Goal: Task Accomplishment & Management: Complete application form

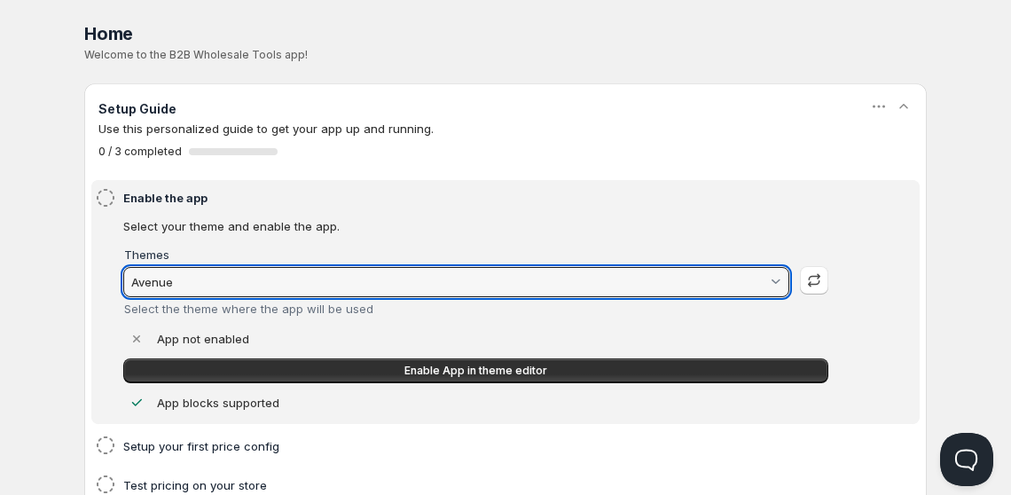
click at [338, 278] on input "Avenue" at bounding box center [448, 282] width 639 height 28
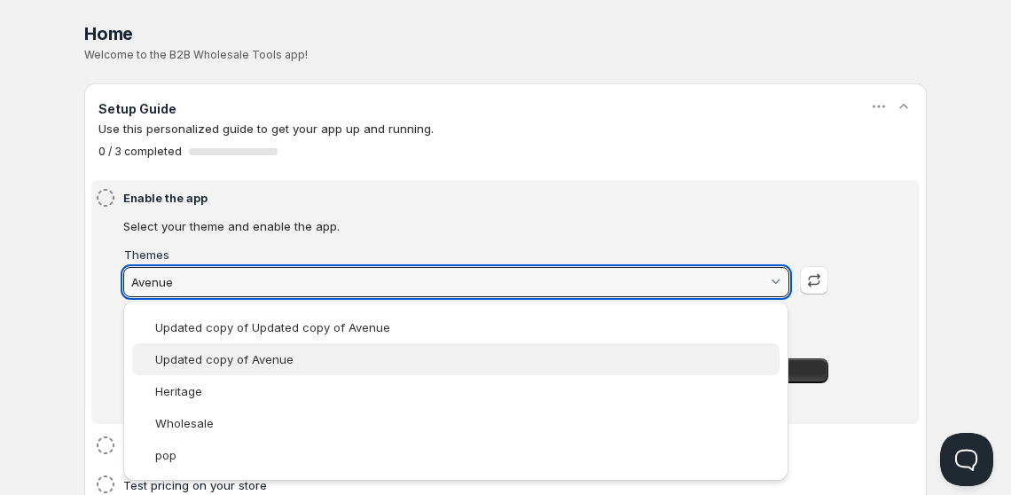
scroll to position [220, 0]
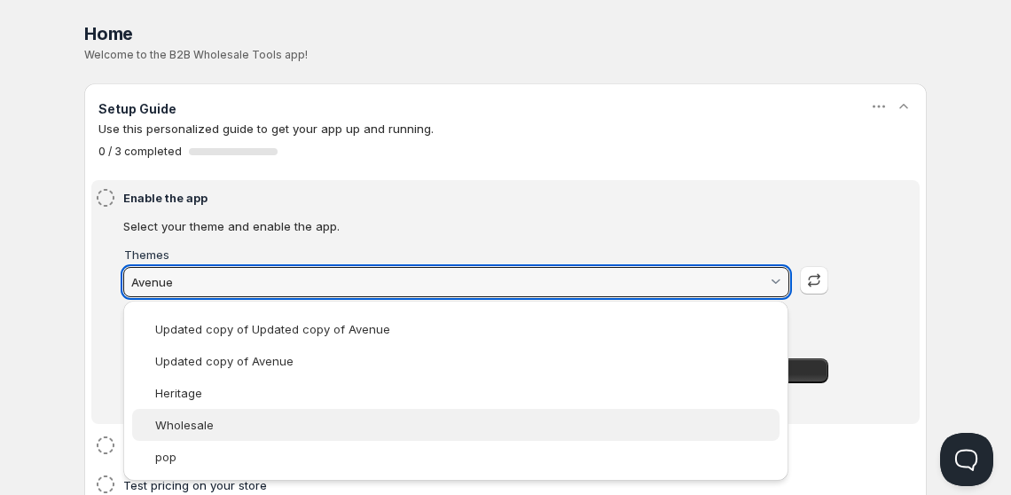
click at [0, 0] on slot "Wholesale" at bounding box center [0, 0] width 0 height 0
type vaadin-combo-box "139295916097"
type input "Wholesale"
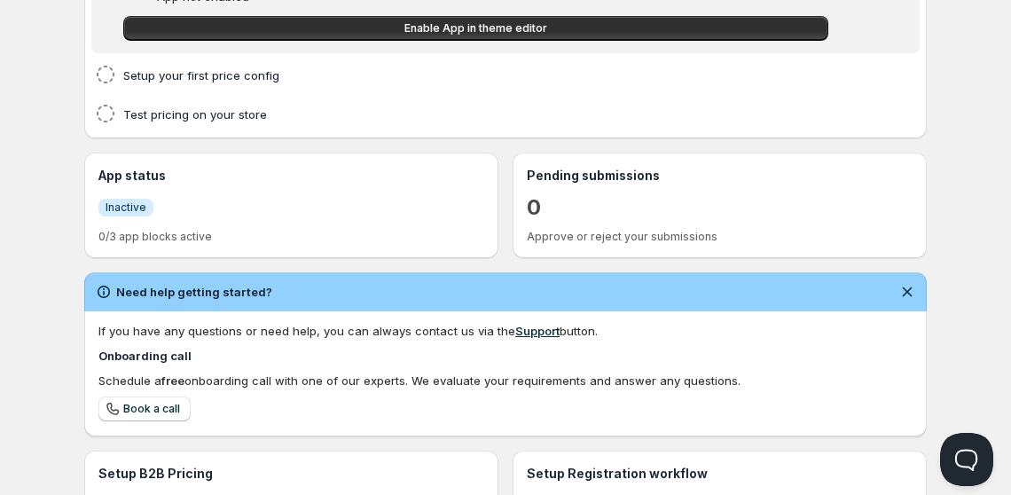
scroll to position [0, 0]
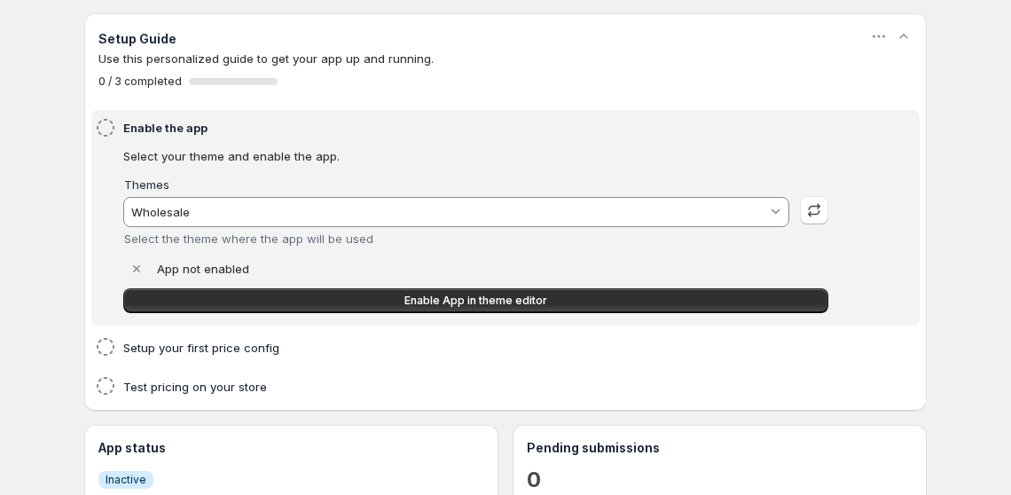
scroll to position [71, 0]
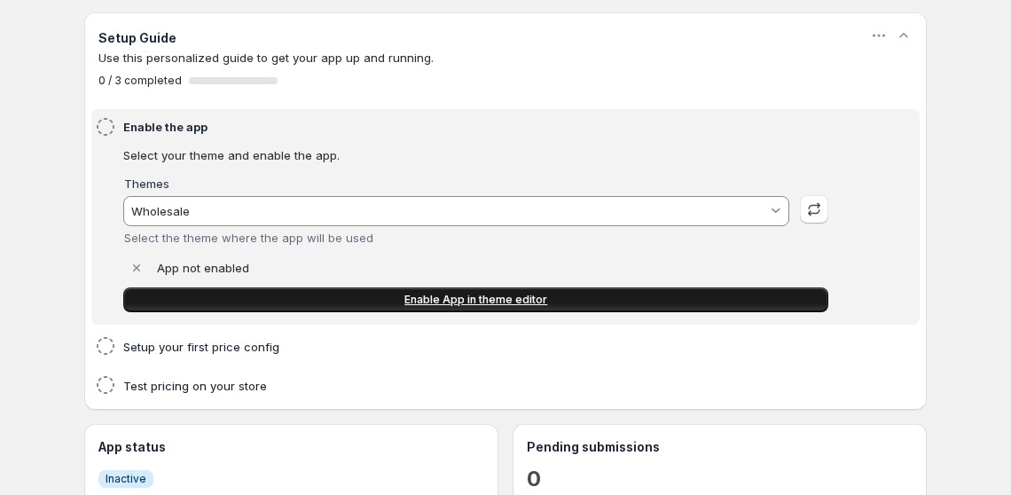
click at [489, 303] on span "Enable App in theme editor" at bounding box center [475, 300] width 143 height 14
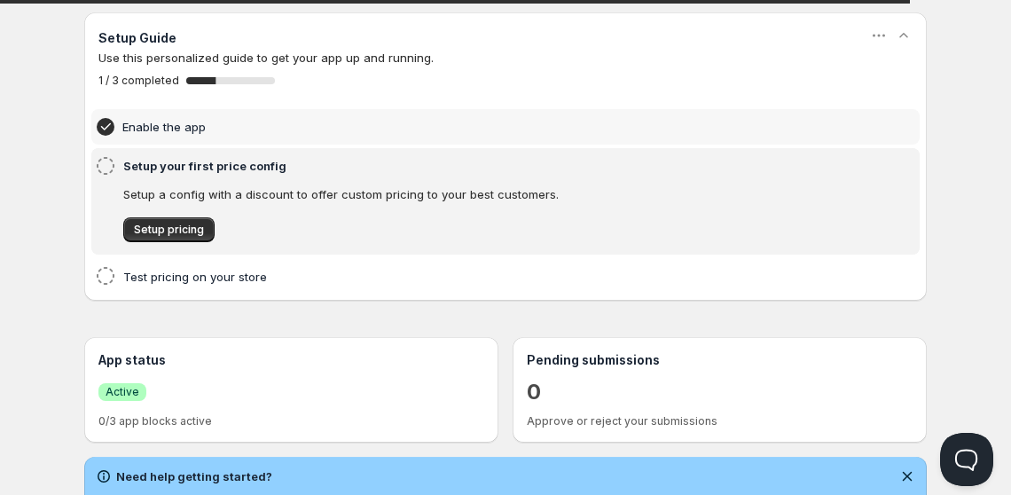
scroll to position [0, 0]
click at [177, 231] on span "Setup pricing" at bounding box center [169, 230] width 70 height 14
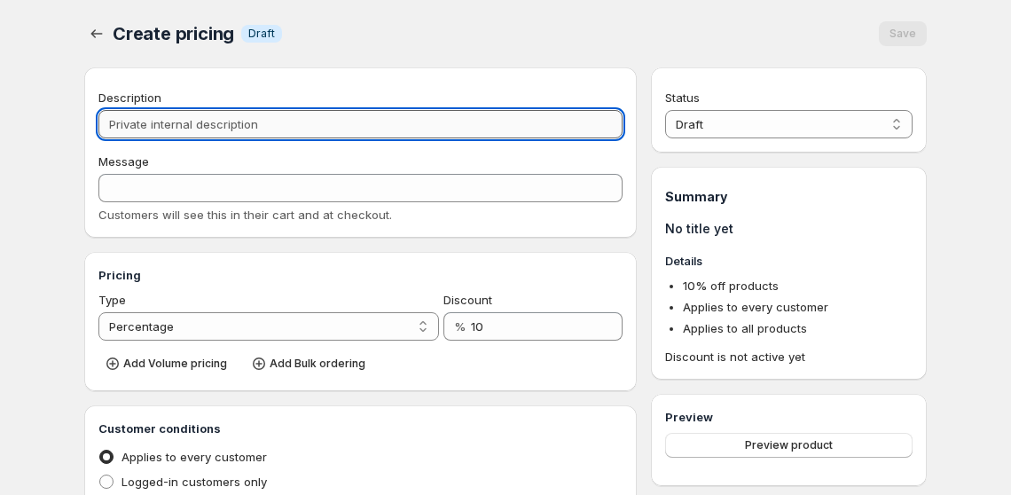
click at [250, 118] on input "Description" at bounding box center [360, 124] width 524 height 28
type input "W"
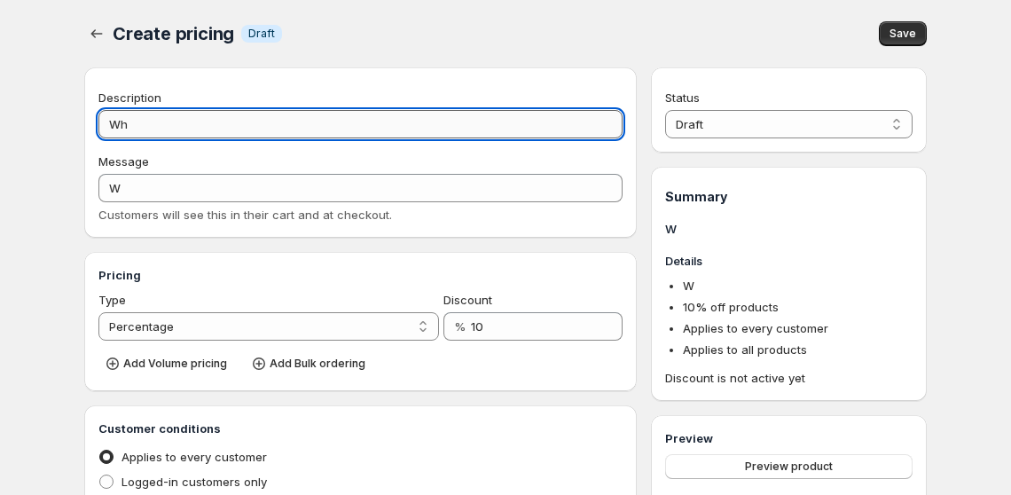
type input "Who"
type input "WHO"
type input "Whole"
type input "WHOLE"
type input "Wholesa"
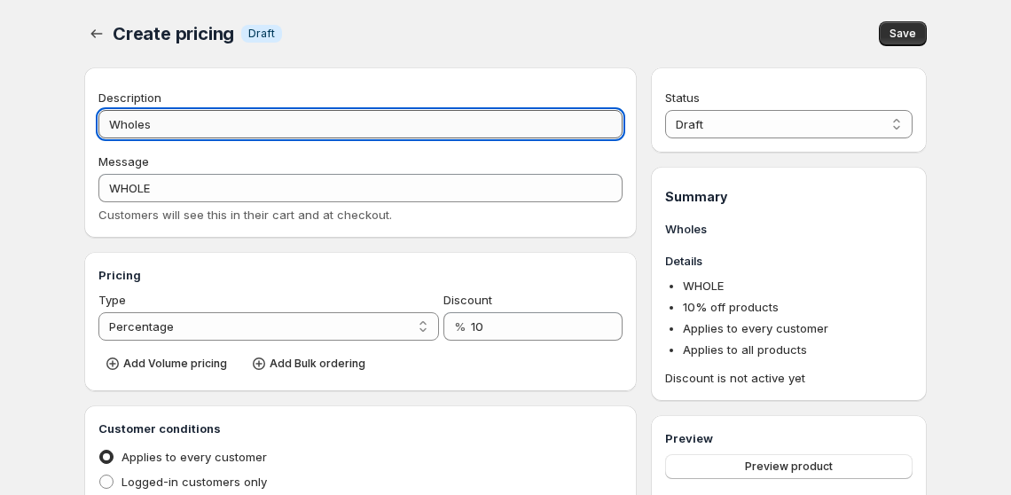
type input "WHOLESA"
type input "Wholesale"
type input "WHOLESALE"
type input "Wholesale Pr"
type input "WHOLESALE_PR"
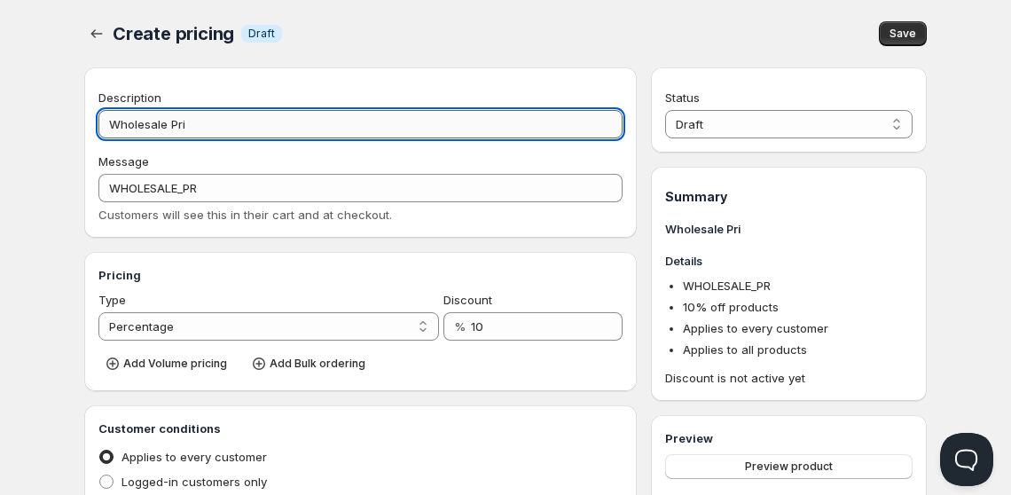
type input "Wholesale Pric"
type input "WHOLESALE_PRIC"
type input "Wholesale Pricin"
type input "WHOLESALE_PRICIN"
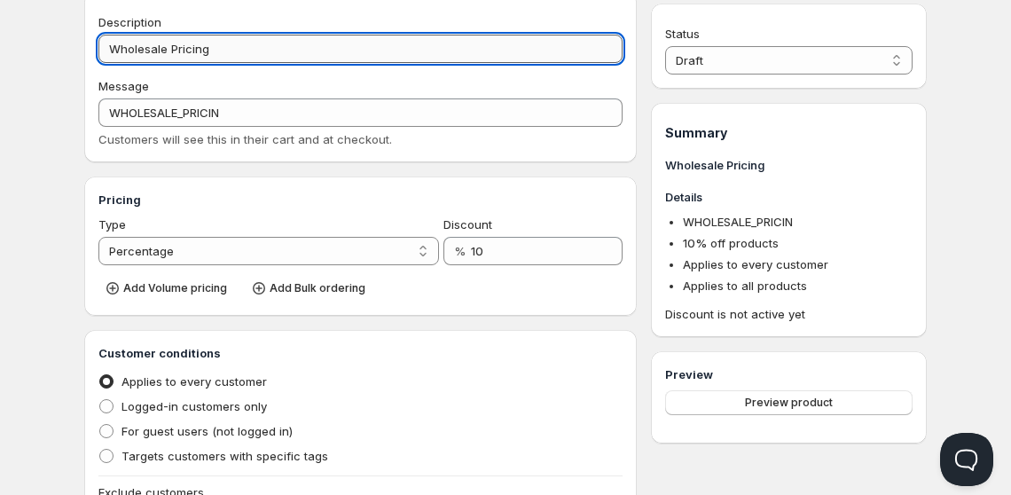
scroll to position [94, 0]
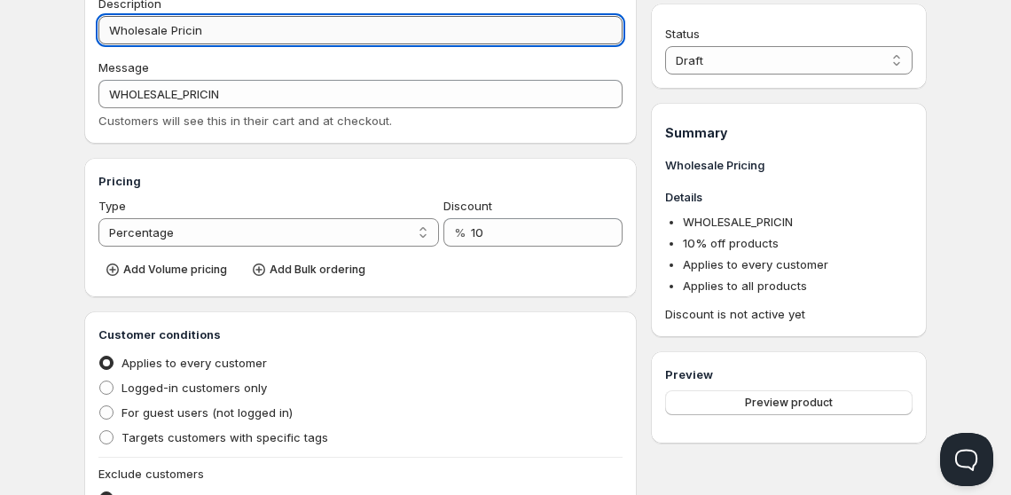
type input "Wholesale Prici"
type input "WHOLESALE_PRICI"
type input "Wholesale Price"
type input "WHOLESALE_PRICE"
type input "Wholesale Price"
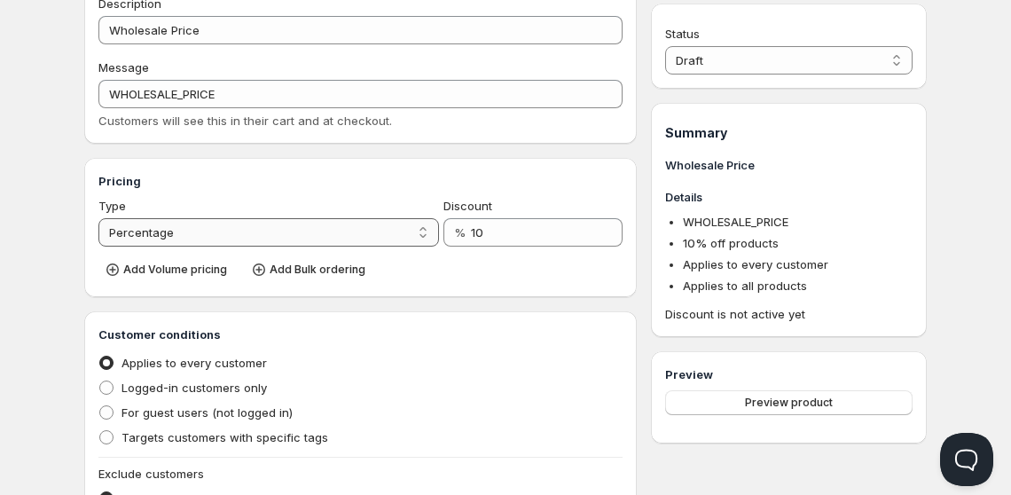
click at [291, 228] on select "Percentage Absolute" at bounding box center [268, 232] width 340 height 28
click at [98, 218] on select "Percentage Absolute" at bounding box center [268, 232] width 340 height 28
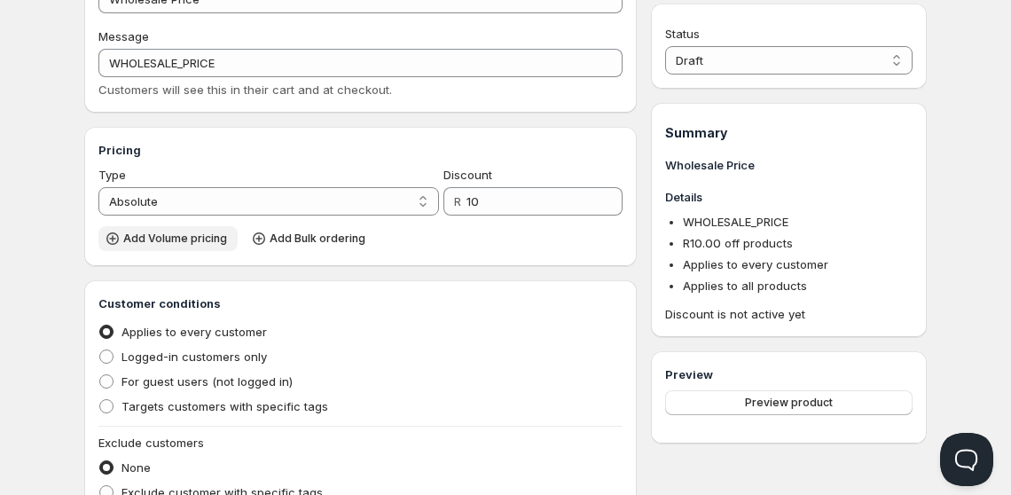
scroll to position [277, 0]
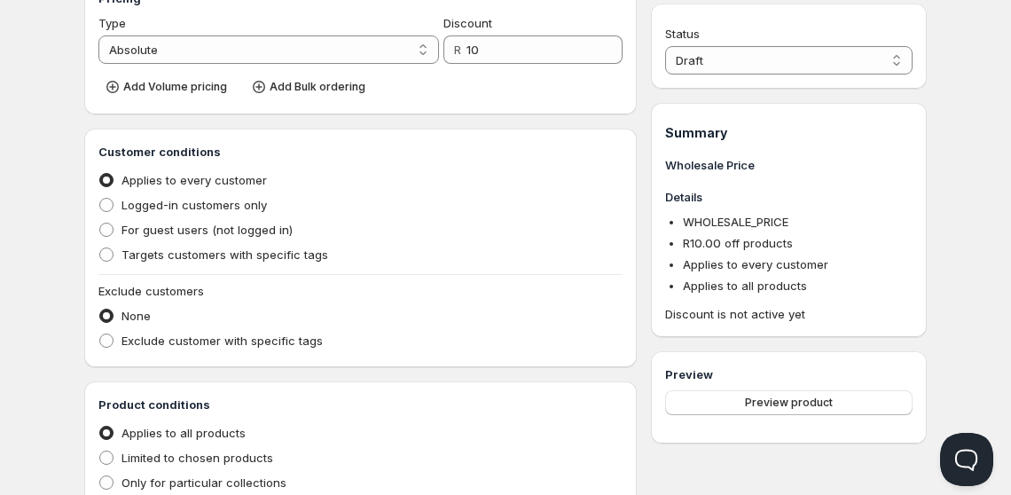
click at [352, 64] on div "Pricing Type Percentage Absolute Absolute Discount R 10 Add Volume pricing Add …" at bounding box center [360, 44] width 524 height 111
click at [349, 56] on select "Percentage Absolute" at bounding box center [268, 49] width 340 height 28
select select "1"
click at [98, 35] on select "Percentage Absolute" at bounding box center [268, 49] width 340 height 28
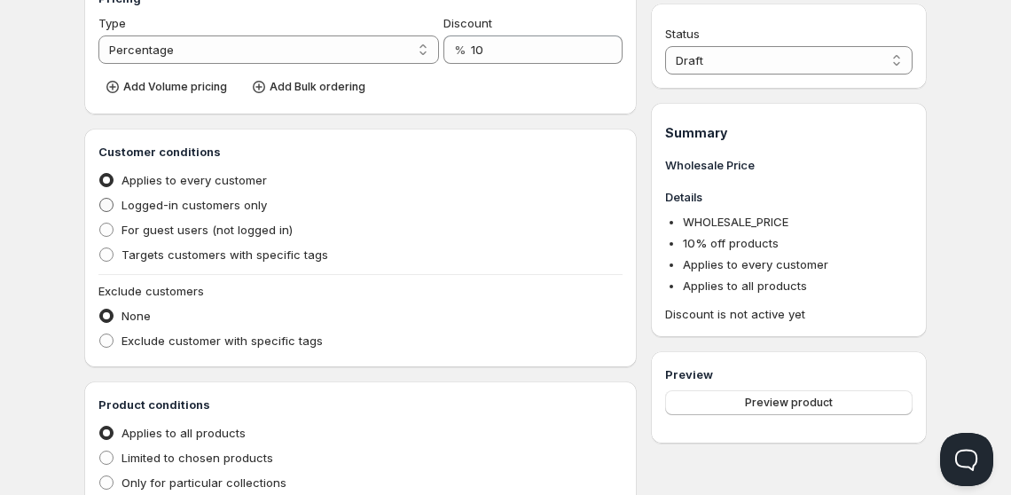
click at [215, 207] on span "Logged-in customers only" at bounding box center [193, 205] width 145 height 14
click at [100, 199] on input "Logged-in customers only" at bounding box center [99, 198] width 1 height 1
radio input "true"
click at [205, 247] on span "Targets customers with specific tags" at bounding box center [224, 254] width 207 height 14
click at [100, 247] on input "Targets customers with specific tags" at bounding box center [99, 247] width 1 height 1
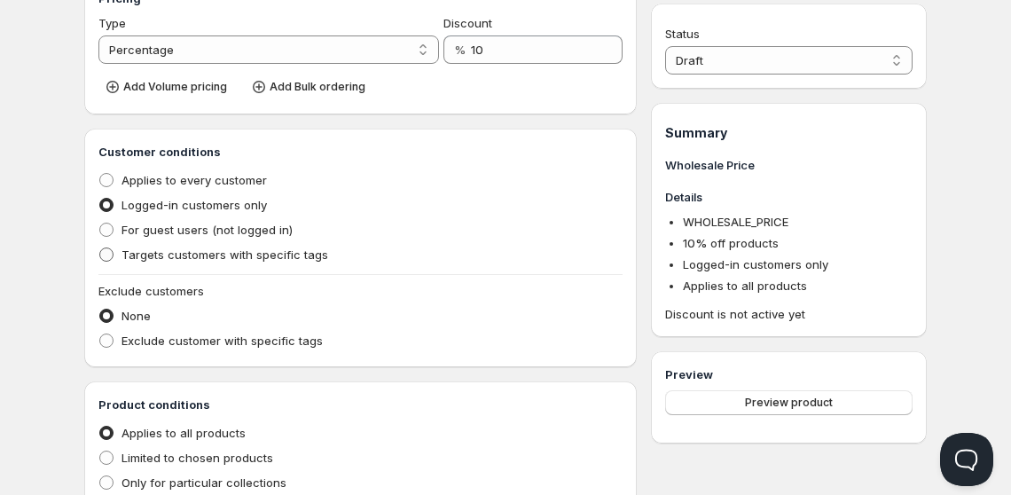
radio input "true"
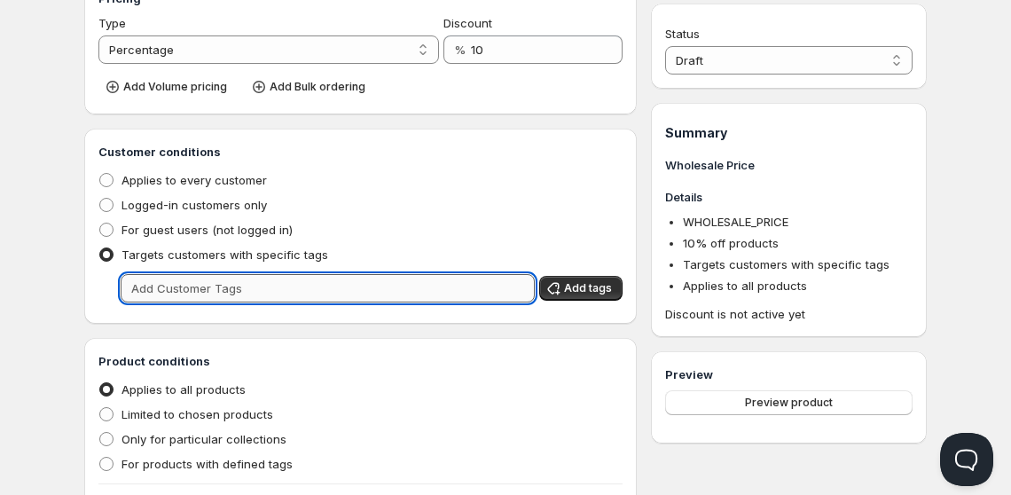
click at [206, 278] on input "text" at bounding box center [328, 288] width 414 height 28
type input "wholesale"
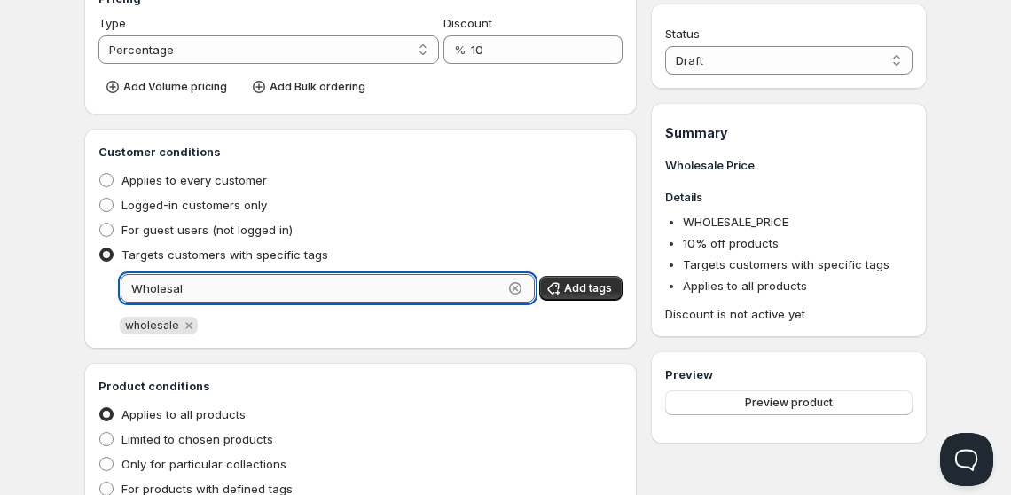
type input "Wholesale"
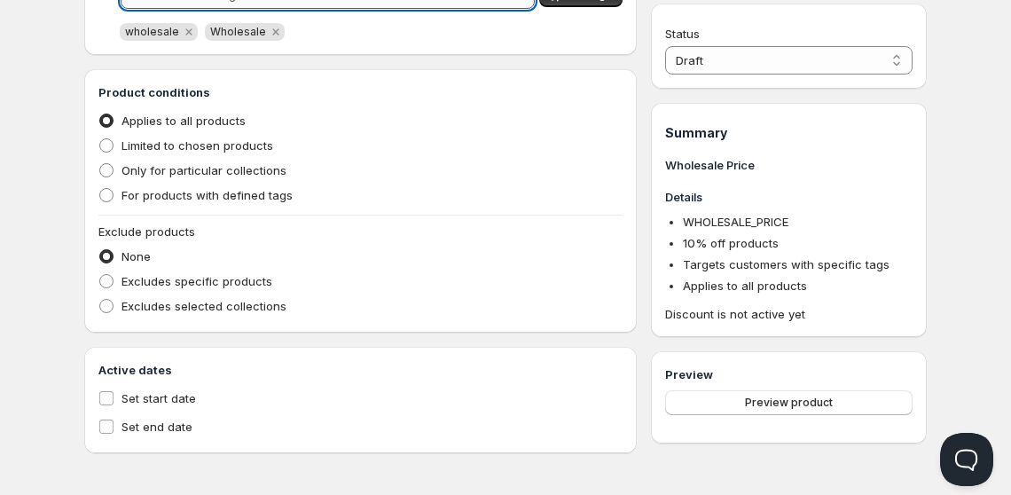
scroll to position [572, 0]
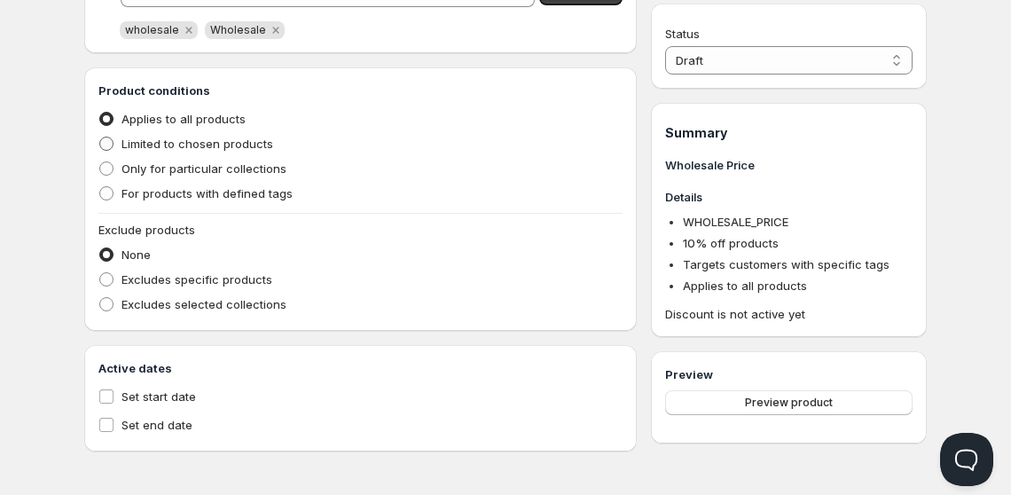
click at [240, 152] on span "Limited to chosen products" at bounding box center [197, 144] width 152 height 18
click at [100, 137] on input "Limited to chosen products" at bounding box center [99, 137] width 1 height 1
radio input "true"
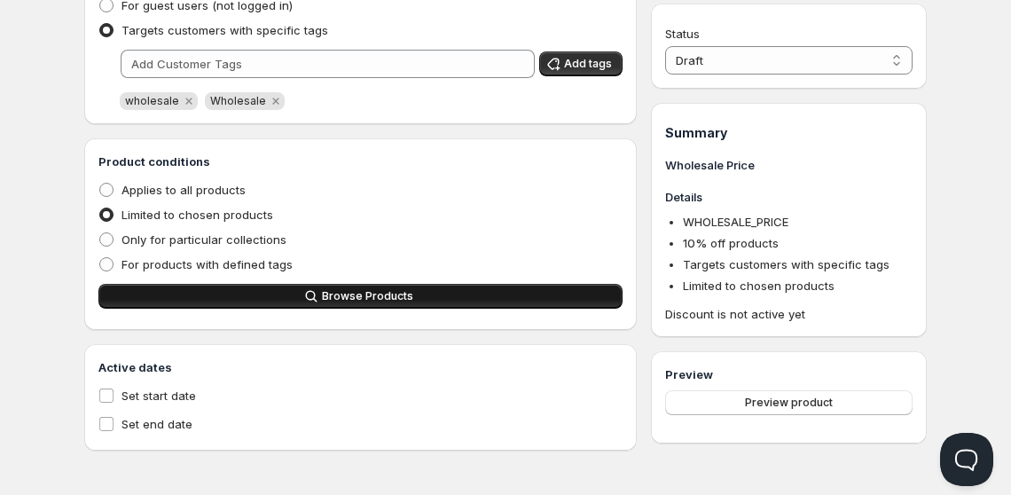
click at [278, 306] on button "Browse Products" at bounding box center [360, 296] width 524 height 25
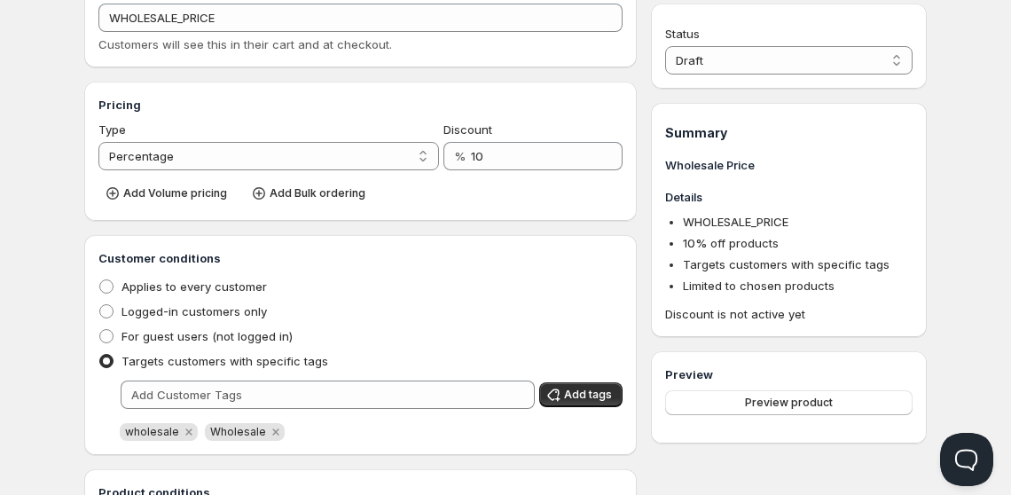
scroll to position [168, 0]
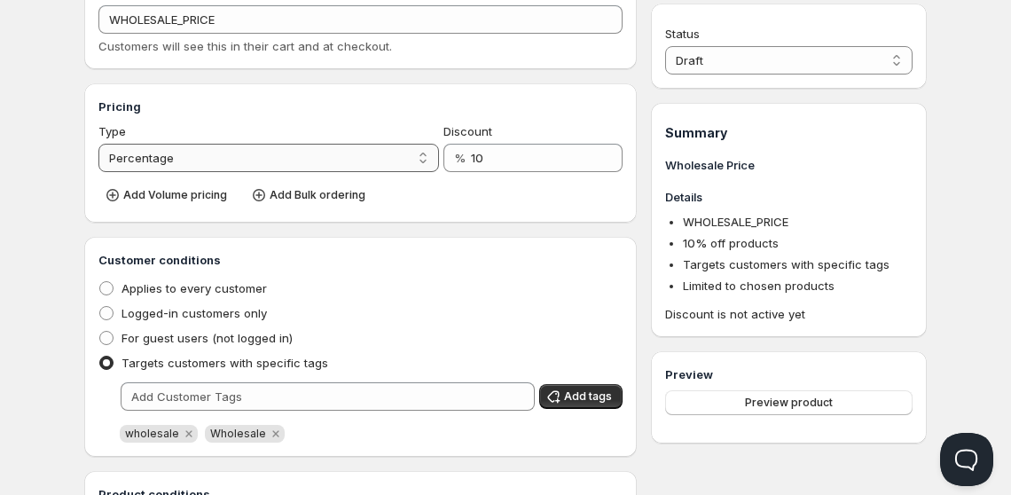
click at [376, 157] on select "Percentage Absolute" at bounding box center [268, 158] width 340 height 28
click at [98, 144] on select "Percentage Absolute" at bounding box center [268, 158] width 340 height 28
drag, startPoint x: 288, startPoint y: 157, endPoint x: 229, endPoint y: 204, distance: 75.7
click at [229, 204] on div "Pricing Type Percentage Absolute Percentage Discount % 10 Add Volume pricing Ad…" at bounding box center [360, 153] width 524 height 111
select select "2"
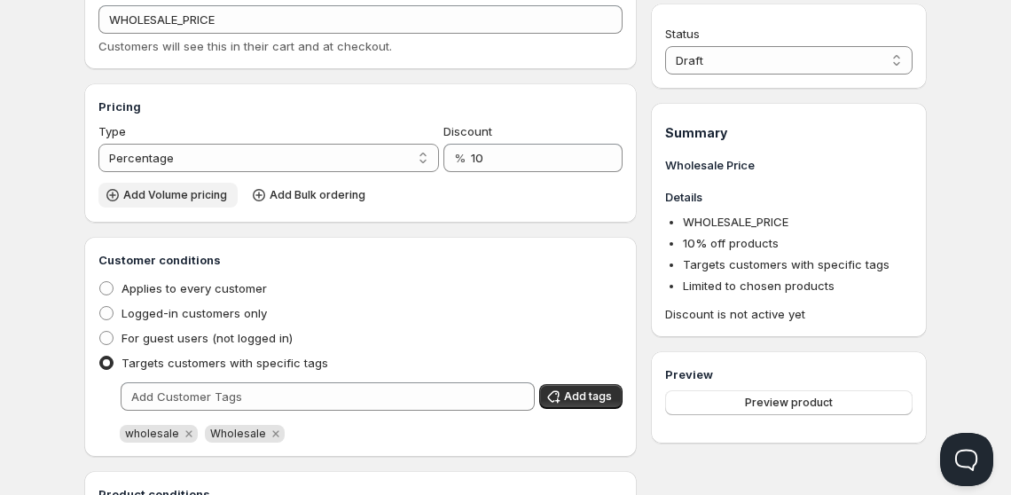
click at [98, 144] on select "Percentage Absolute" at bounding box center [268, 158] width 340 height 28
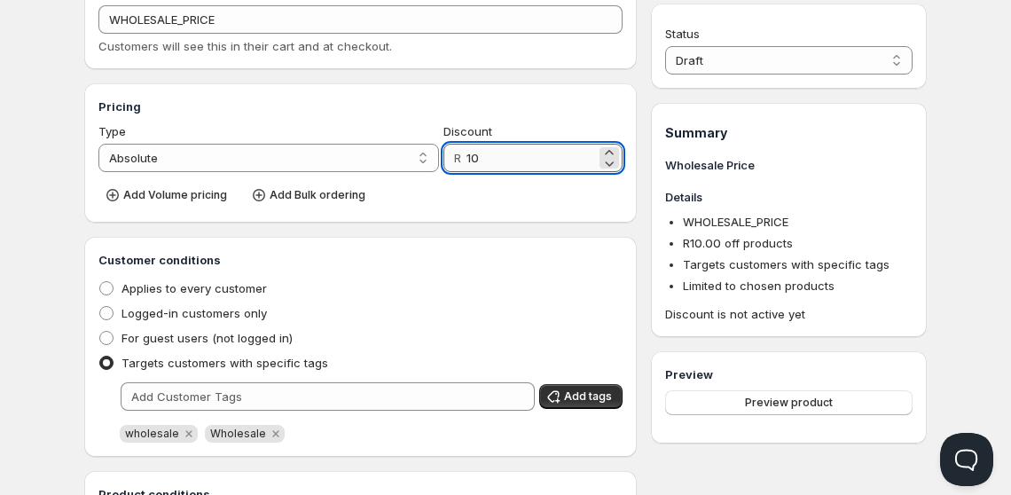
click at [503, 150] on input "10" at bounding box center [530, 158] width 129 height 28
type input "51"
click at [517, 201] on div "Add Volume pricing Add Bulk ordering" at bounding box center [360, 193] width 524 height 29
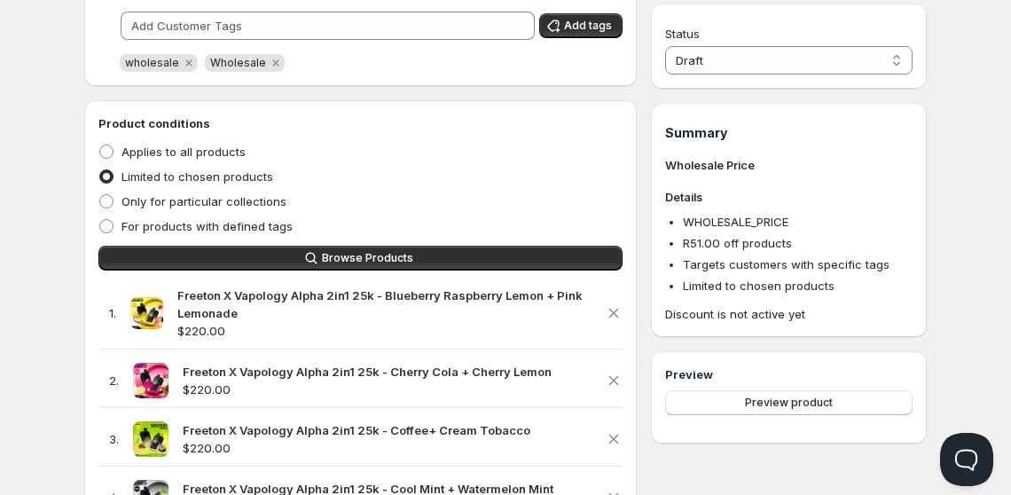
scroll to position [541, 0]
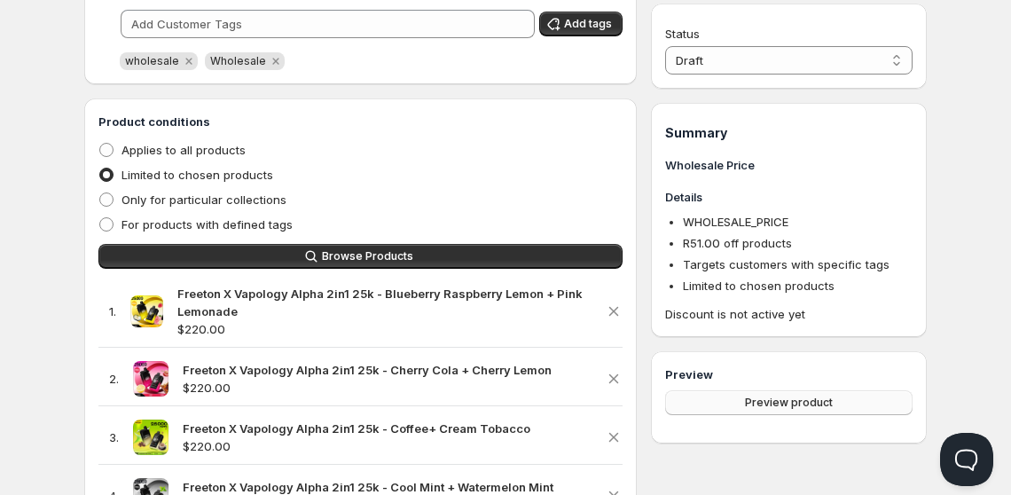
click at [728, 399] on button "Preview product" at bounding box center [788, 402] width 247 height 25
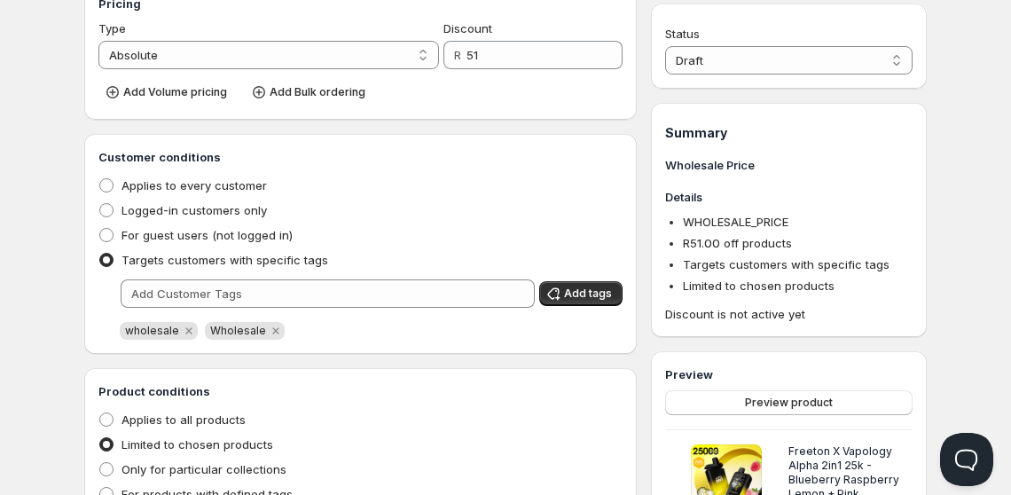
scroll to position [0, 0]
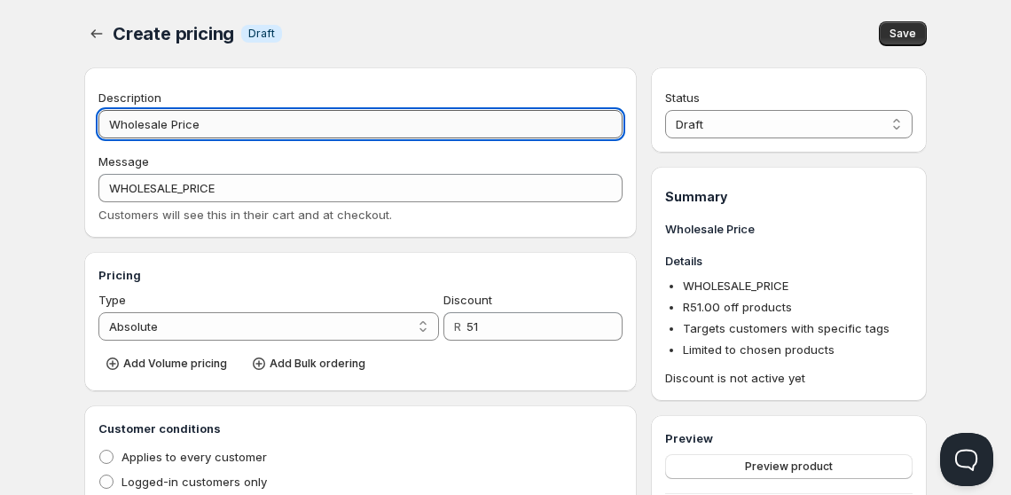
click at [214, 117] on input "Wholesale Price" at bounding box center [360, 124] width 524 height 28
type input "Wholesale Price (F"
type input "WHOLESALE_PRICE_(F"
type input "Wholesale Price (Fre"
type input "WHOLESALE_PRICE_(FRE"
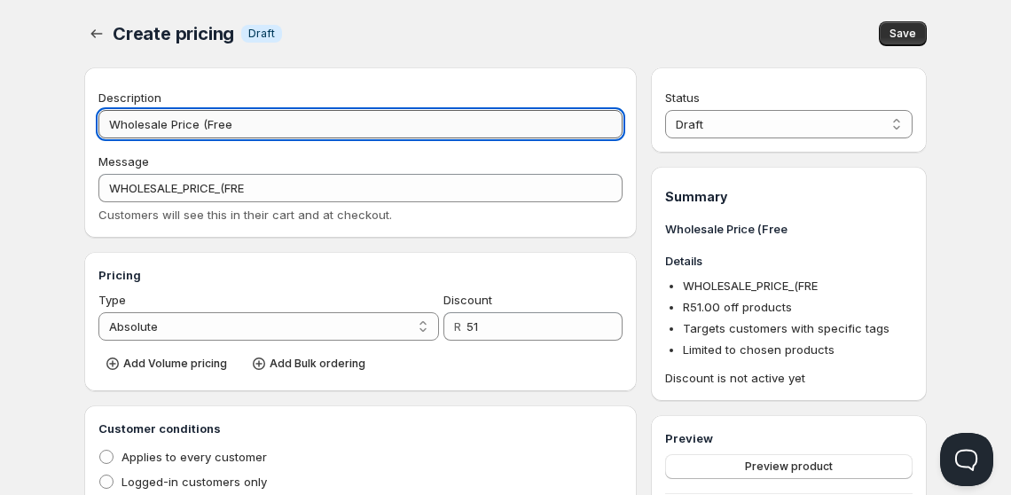
type input "Wholesale Price (Freet"
type input "WHOLESALE_PRICE_(FREET"
type input "Wholesale Price (Freeton"
type input "WHOLESALE_PRICE_(FREETON"
type input "Wholesale Price (Freeton x"
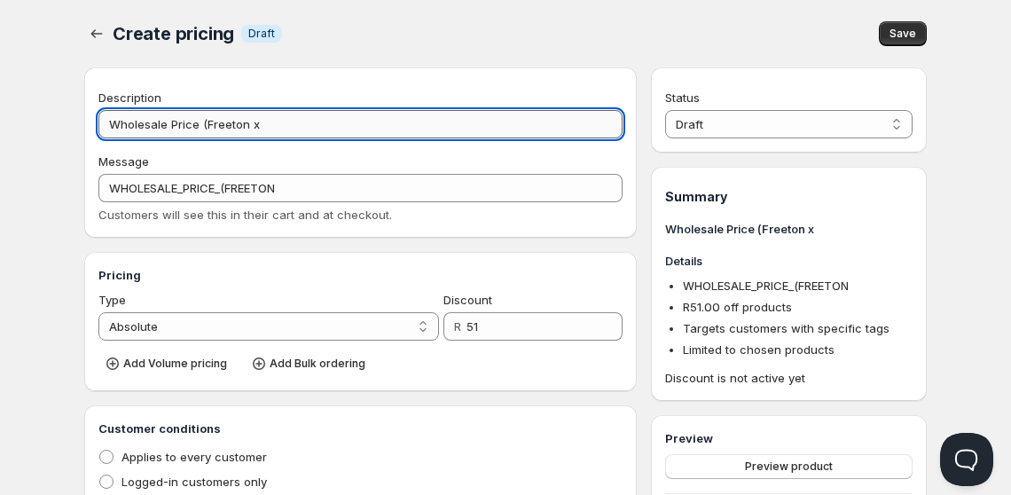
type input "WHOLESALE_PRICE_(FREETON_X"
type input "Wholesale Price (Freeton x Va"
type input "WHOLESALE_PRICE_(FREETON_X_VA"
type input "Wholesale Price (Freeton x Vapa"
type input "WHOLESALE_PRICE_(FREETON_X_VAPA"
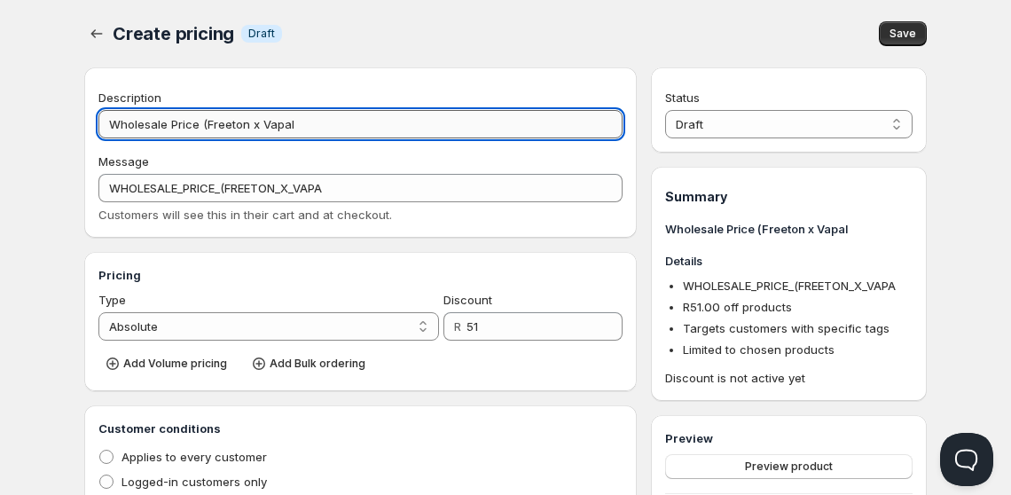
type input "Wholesale Price (Freeton x Vapalo"
type input "WHOLESALE_PRICE_(FREETON_X_VAPALO"
type input "Wholesale Price (Freeton x Vapalogy"
type input "WHOLESALE_PRICE_(FREETON_X_VAPALOGY"
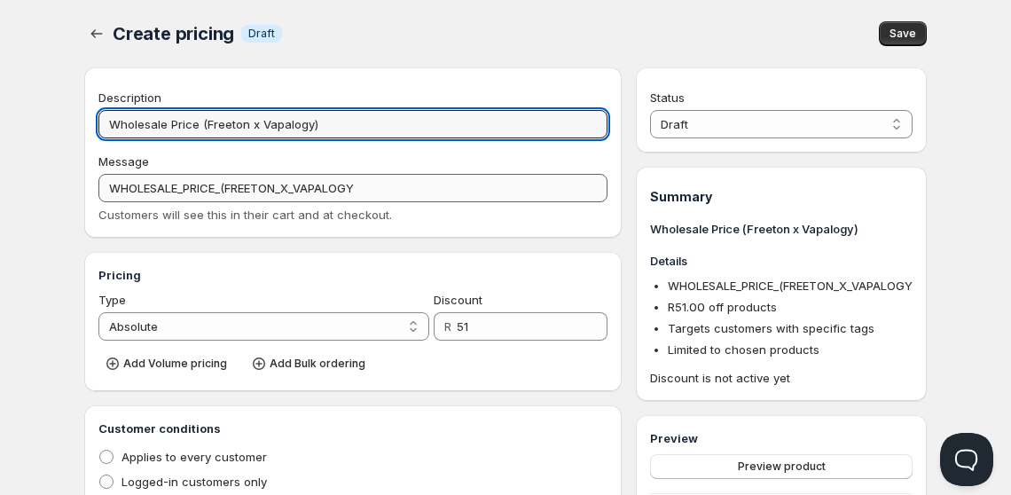
type input "Wholesale Price (Freeton x Vapalogy)"
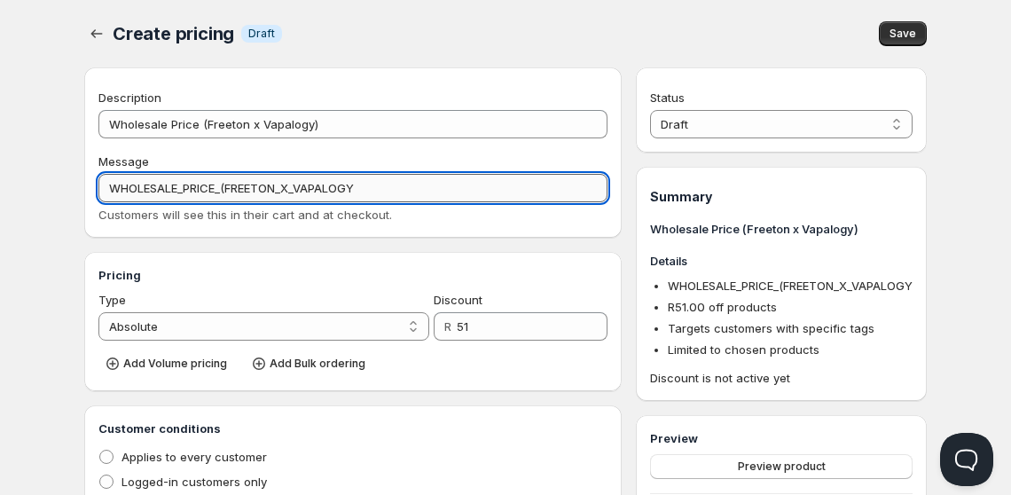
drag, startPoint x: 224, startPoint y: 190, endPoint x: 434, endPoint y: 185, distance: 210.2
click at [434, 185] on input "WHOLESALE_PRICE_(FREETON_X_VAPALOGY" at bounding box center [352, 188] width 509 height 28
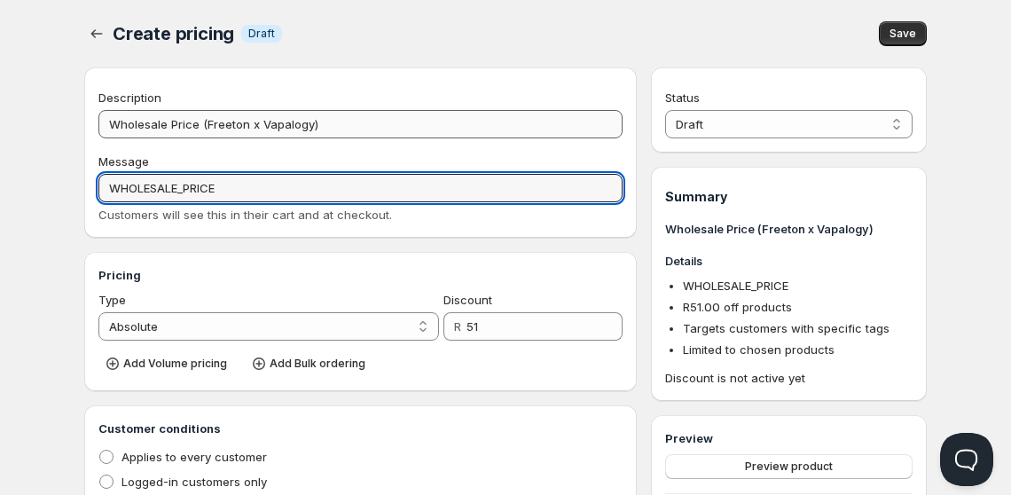
type input "WHOLESALE_PRICE"
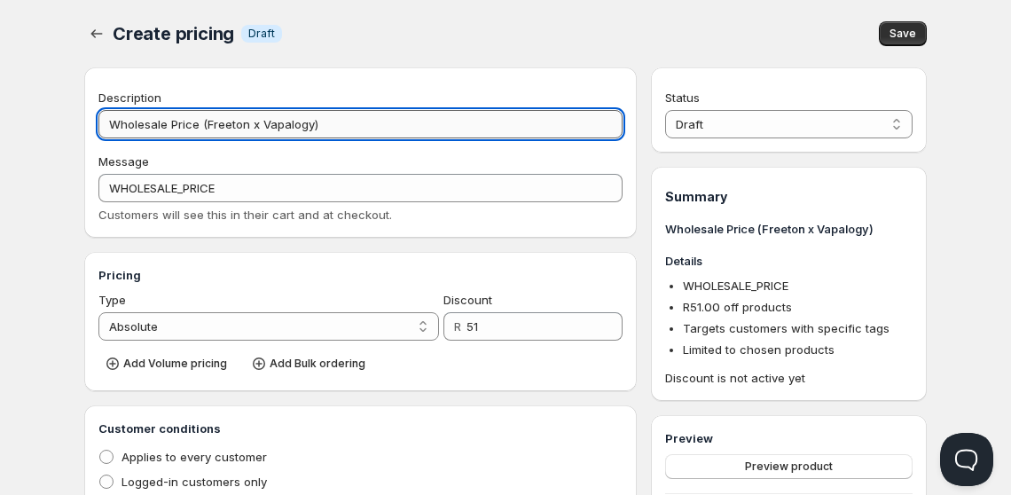
click at [283, 121] on input "Wholesale Price (Freeton x Vapalogy)" at bounding box center [360, 124] width 524 height 28
type input "Wholesale Price (Freeton x Vap0logy)"
type input "WHOLESALE_PRICE_(FREETON_X_VAP0LOGY)"
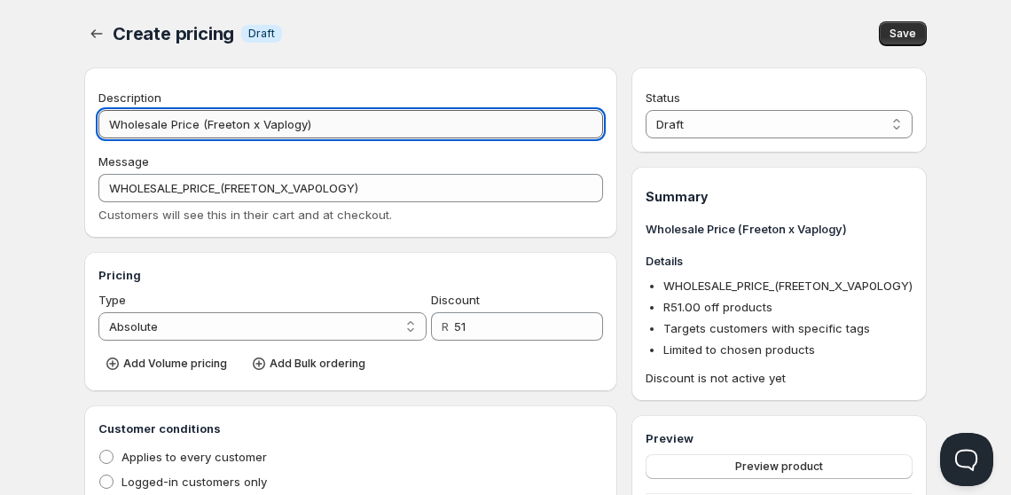
type input "Wholesale Price (Freeton x Vapology)"
type input "WHOLESALE_PRICE_(FREETON_X_VAPOLOGY)"
type input "Wholesale Price (Freeton x Vapology)"
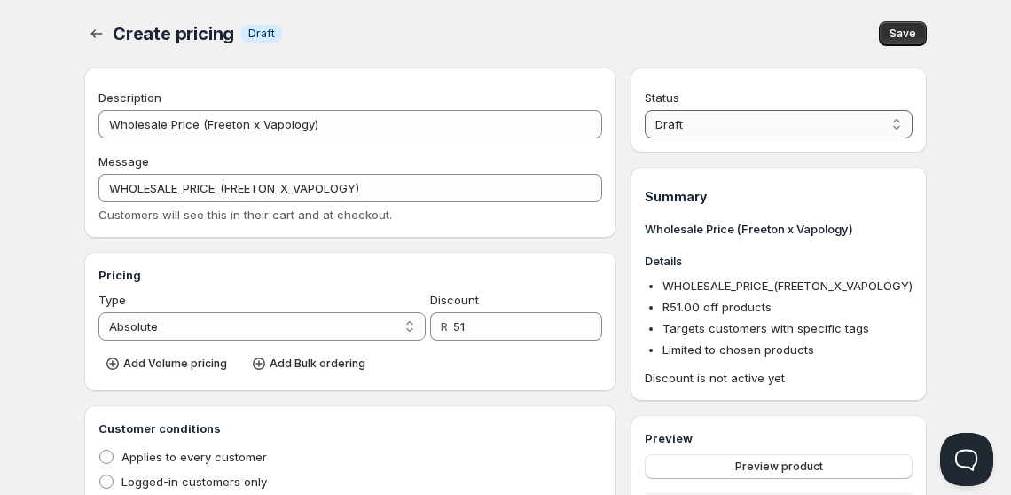
click at [700, 129] on select "Draft Active" at bounding box center [779, 124] width 268 height 28
select select "1"
click at [645, 110] on select "Draft Active" at bounding box center [779, 124] width 268 height 28
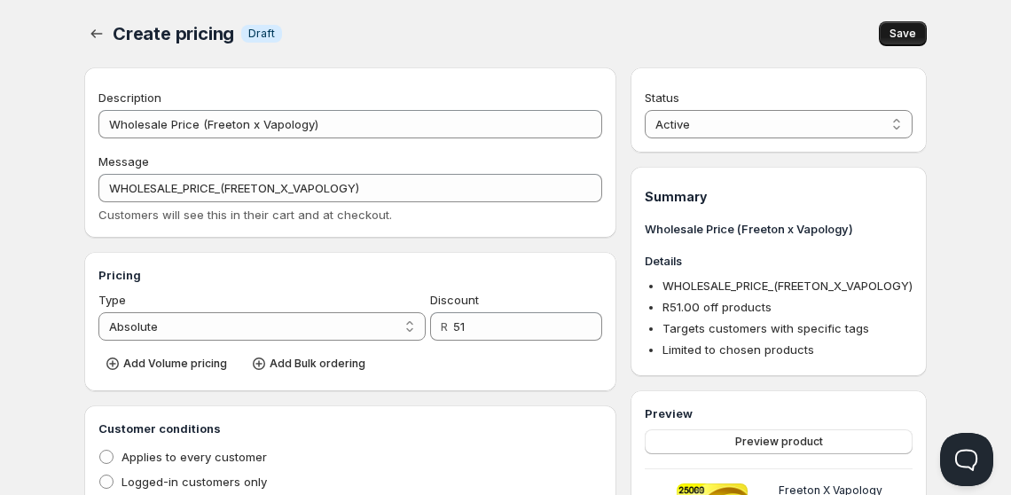
click at [910, 32] on span "Save" at bounding box center [902, 34] width 27 height 14
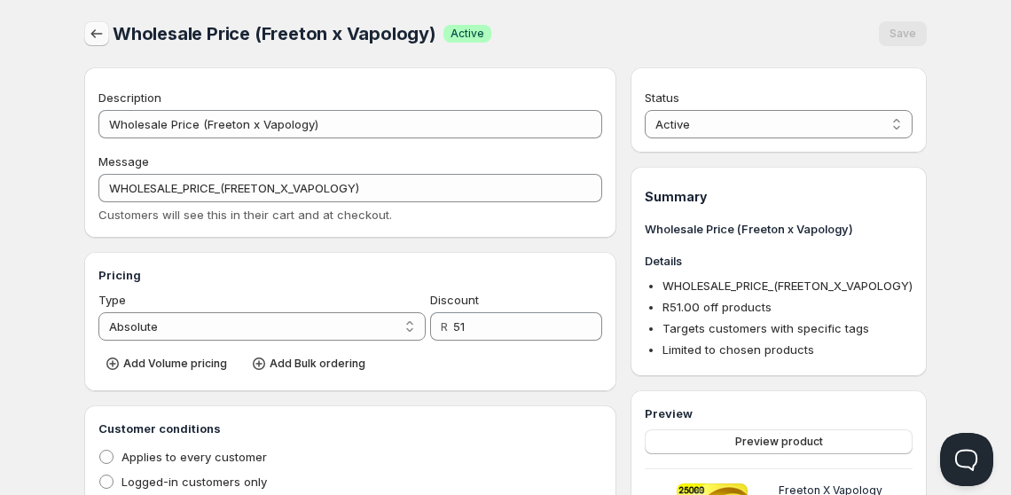
click at [91, 42] on icon "button" at bounding box center [97, 34] width 18 height 18
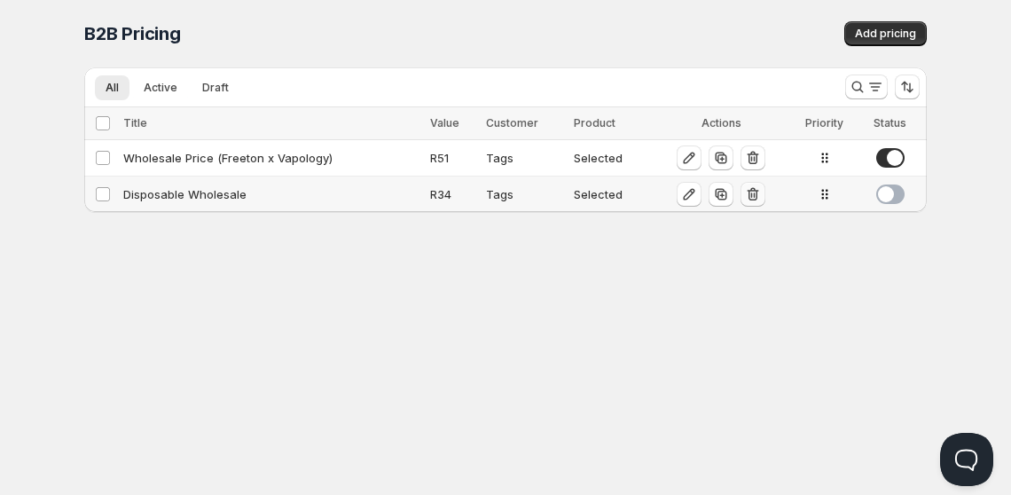
click at [754, 194] on icon "button" at bounding box center [753, 194] width 12 height 13
click at [865, 27] on span "Add pricing" at bounding box center [885, 34] width 61 height 14
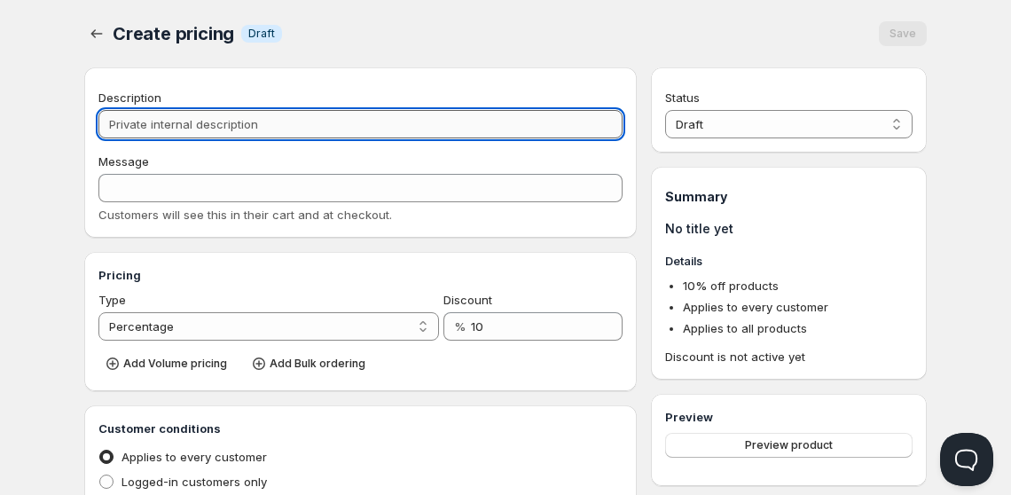
click at [426, 114] on input "Description" at bounding box center [360, 124] width 524 height 28
type input "W"
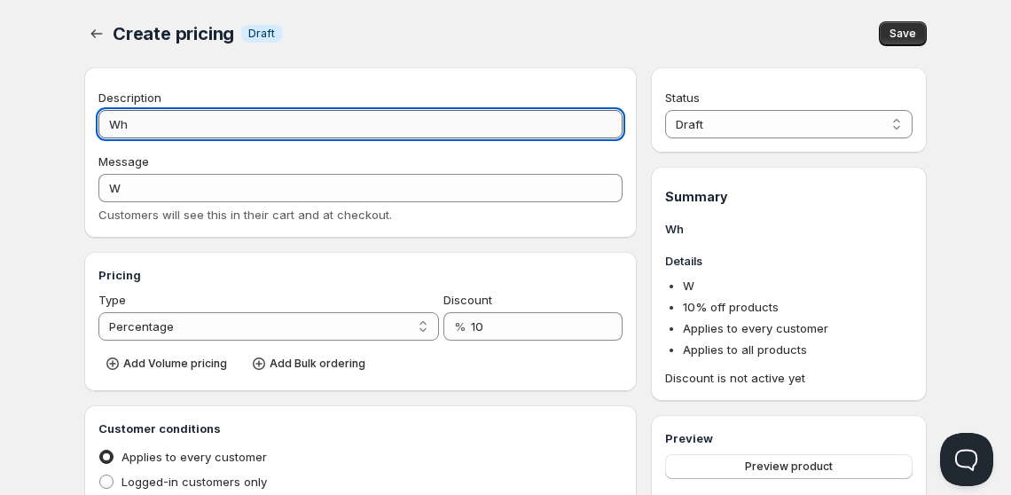
type input "Who"
type input "WHO"
type input "Whole"
type input "WHOLE"
type input "Wholesa"
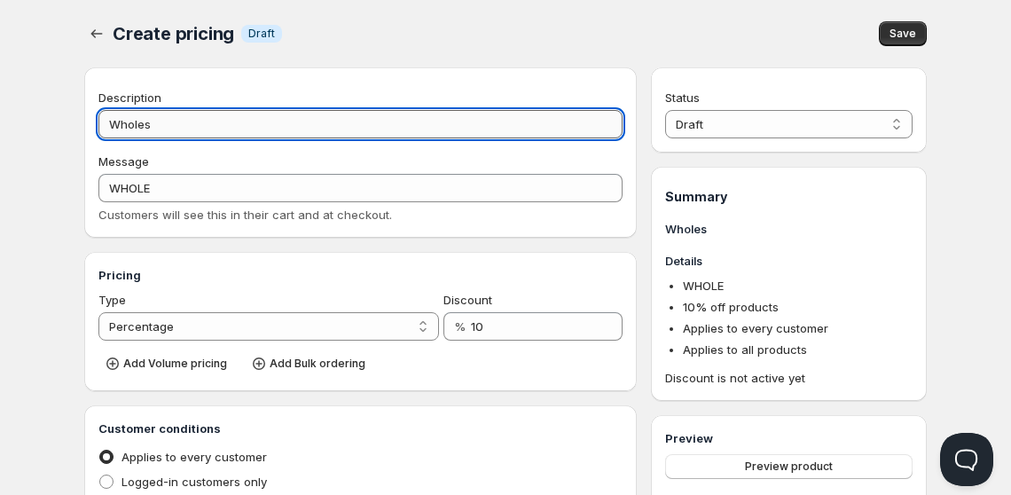
type input "WHOLESA"
type input "Wholesale"
type input "WHOLESALE"
type input "Wholesale Pa"
type input "WHOLESALE_PA"
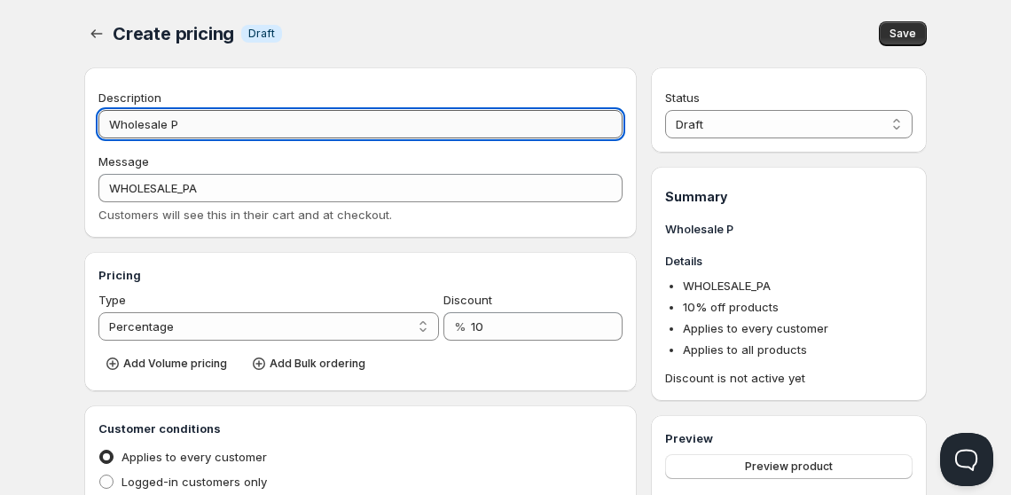
type input "Wholesale Pr"
type input "WHOLESALE_PR"
type input "Wholesale Pric"
type input "WHOLESALE_PRIC"
type input "Wholesale Price"
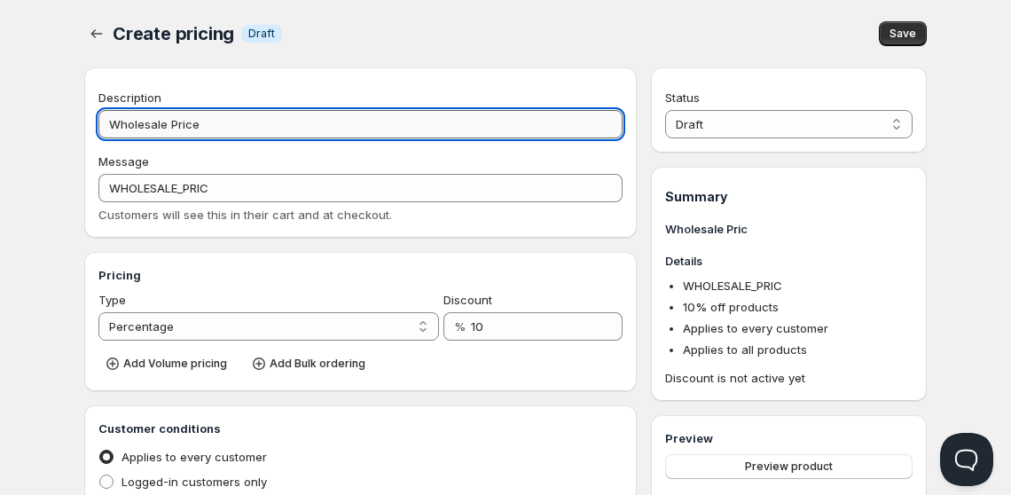
type input "WHOLESALE_PRICE"
type input "Wholesale Price (O"
type input "WHOLESALE_PRICE_(O"
type input "Wholesale Price (Ox"
type input "WHOLESALE_PRICE_(OX"
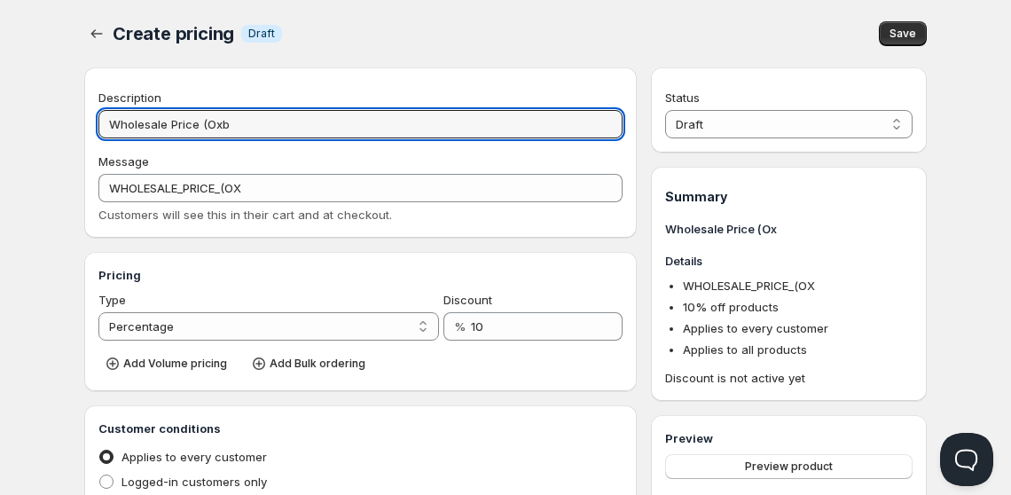
type input "Wholesale Price (Oxba"
type input "WHOLESALE_PRICE_(OXBA"
type input "Wholesale Price (Oxbar"
type input "WHOLESALE_PRICE_(OXBAR"
type input "Wholesale Price (Oxbar 26"
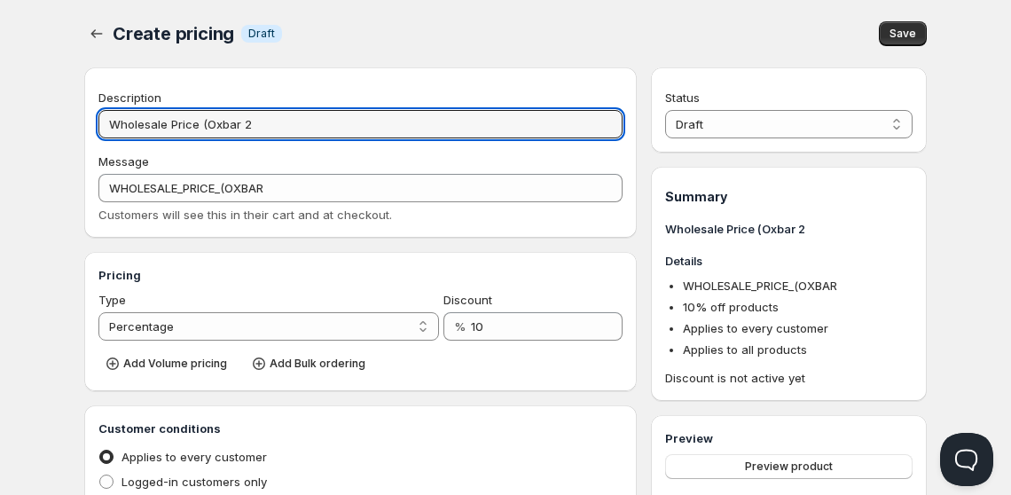
type input "WHOLESALE_PRICE_(OXBAR_26"
type input "Wholesale Price (Oxbar 25"
type input "WHOLESALE_PRICE_(OXBAR_25"
type input "Wholesale Price (Oxbar 25k"
type input "WHOLESALE_PRICE_(OXBAR_25K"
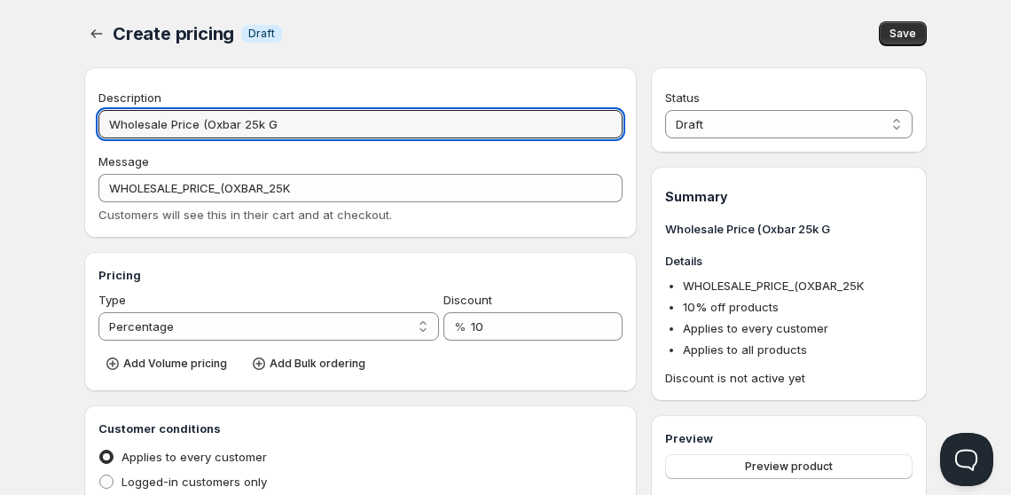
type input "Wholesale Price (Oxbar 25k GP"
type input "WHOLESALE_PRICE_(OXBAR_25K_GP"
type input "Wholesale Price (Oxbar 25k GPrm"
type input "WHOLESALE_PRICE_(OXBAR_25K_GPRM"
type input "Wholesale Price (Oxbar 25k GPr"
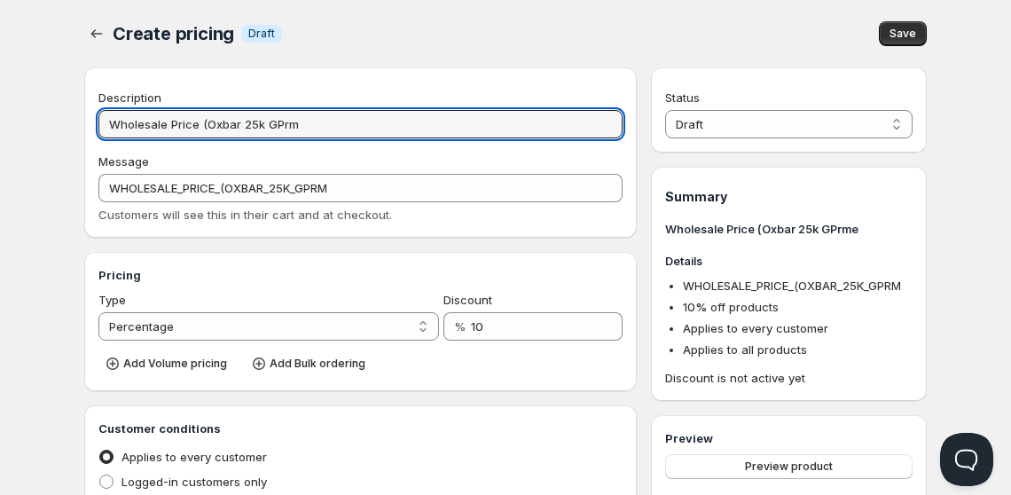
type input "WHOLESALE_PRICE_(OXBAR_25K_GPR"
type input "Wholesale Price (Oxbar 25k GPrim"
type input "WHOLESALE_PRICE_(OXBAR_25K_GPRIM"
type input "Wholesale Price (Oxbar 25k GPrime)"
type input "WHOLESALE_PRICE_(OXBAR_25K_GPRIME)"
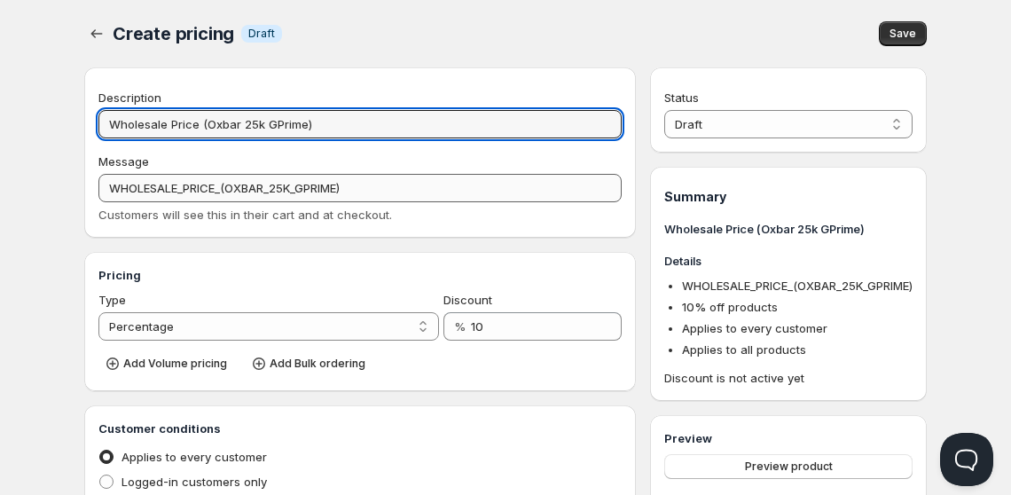
type input "Wholesale Price (Oxbar 25k GPrime)"
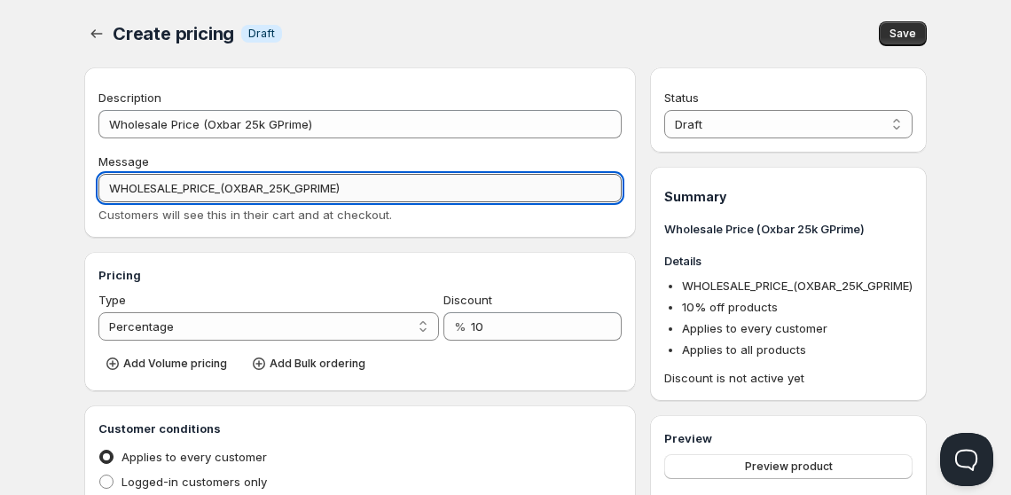
drag, startPoint x: 215, startPoint y: 191, endPoint x: 475, endPoint y: 186, distance: 260.7
click at [475, 186] on input "WHOLESALE_PRICE_(OXBAR_25K_GPRIME)" at bounding box center [359, 188] width 523 height 28
type input "WHOLESALE_PRICE"
click at [348, 329] on select "Percentage Absolute" at bounding box center [268, 326] width 340 height 28
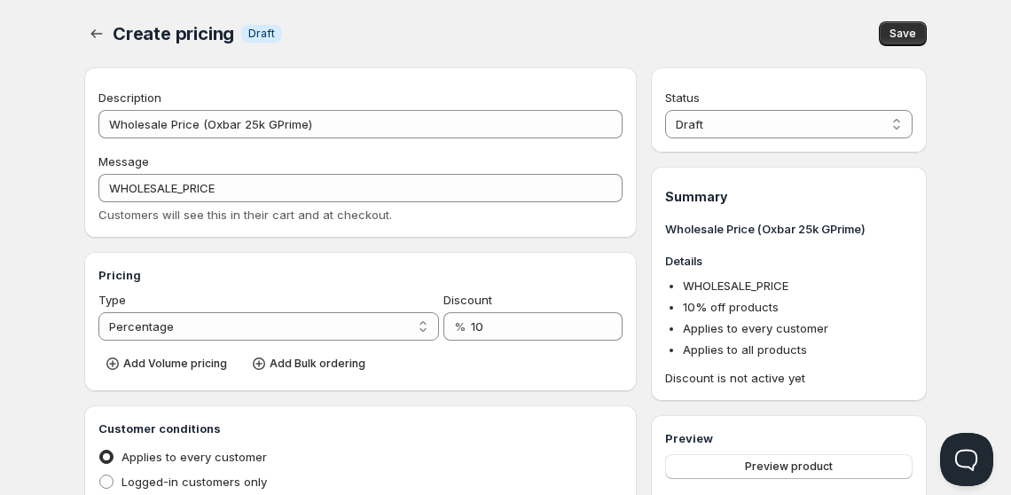
select select "2"
click at [98, 312] on select "Percentage Absolute" at bounding box center [268, 326] width 340 height 28
click at [516, 320] on input "10" at bounding box center [530, 326] width 129 height 28
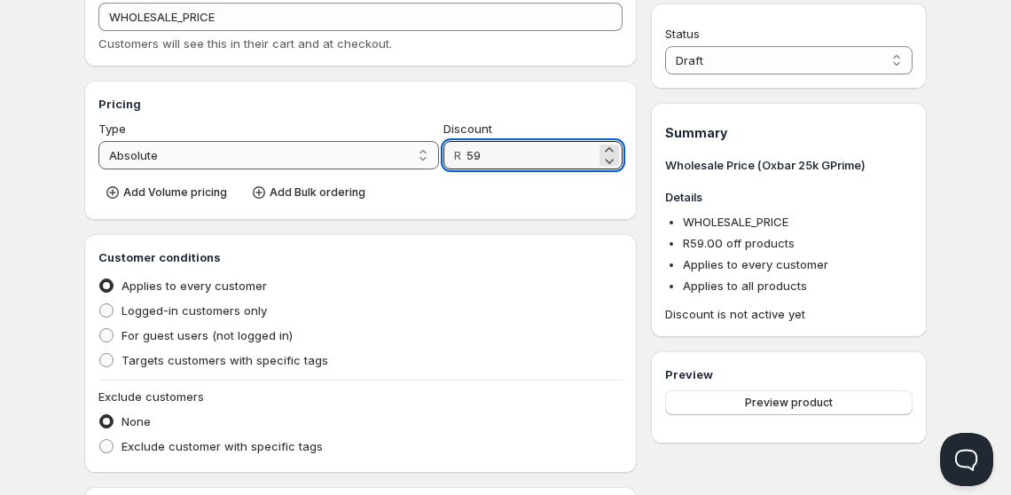
scroll to position [179, 0]
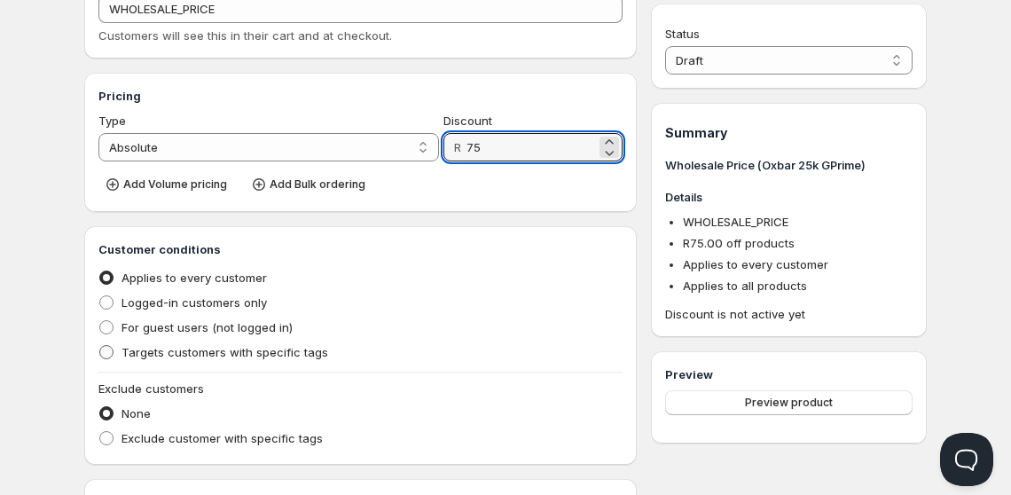
type input "75"
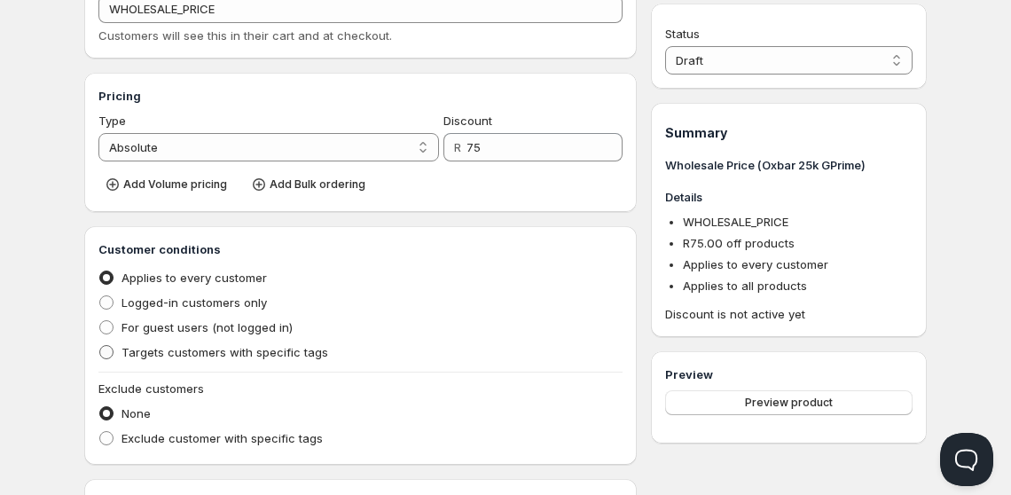
click at [160, 356] on span "Targets customers with specific tags" at bounding box center [224, 352] width 207 height 14
click at [100, 346] on input "Targets customers with specific tags" at bounding box center [99, 345] width 1 height 1
radio input "true"
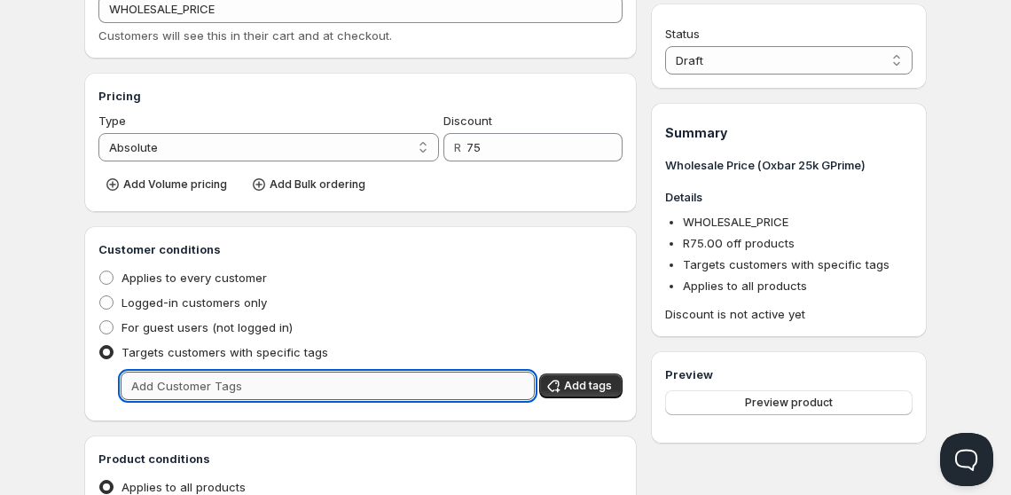
click at [218, 393] on input "text" at bounding box center [328, 385] width 414 height 28
type input "Wholesale"
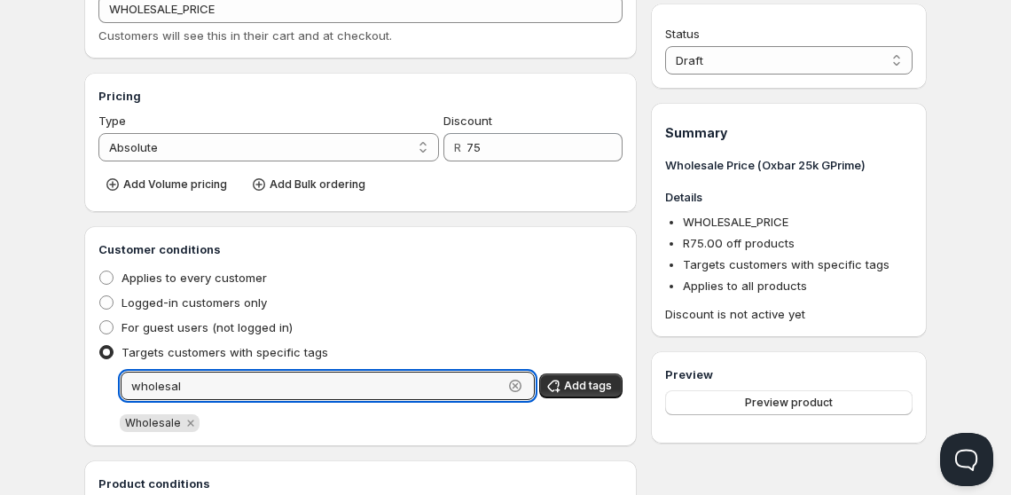
type input "wholesale"
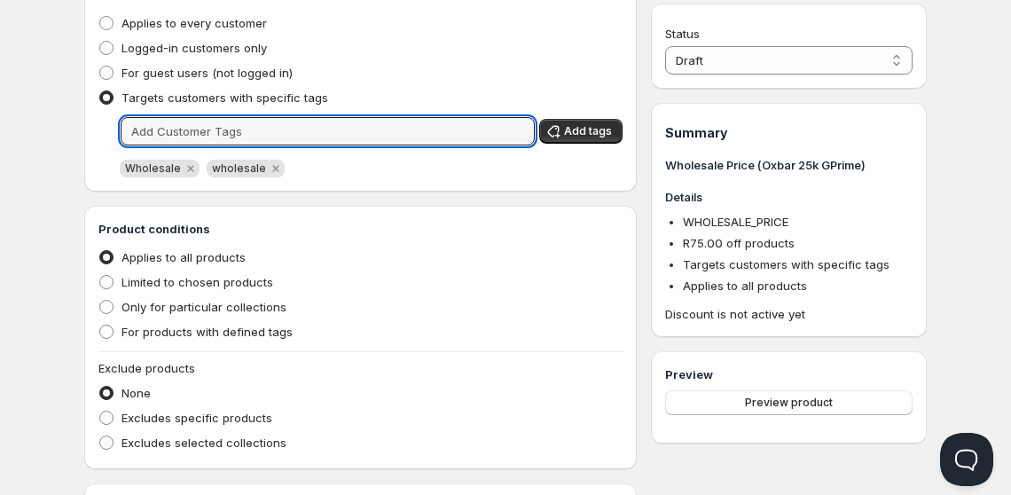
scroll to position [434, 0]
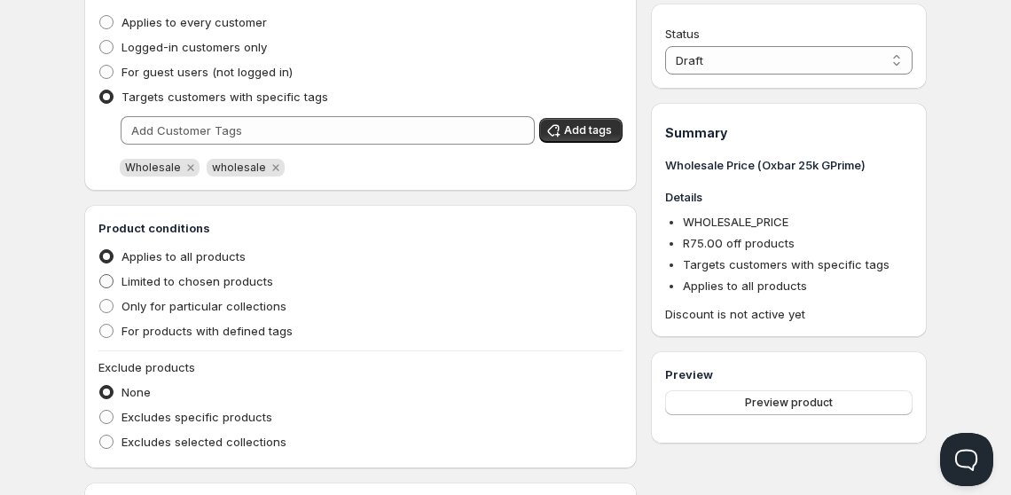
click at [229, 282] on span "Limited to chosen products" at bounding box center [197, 281] width 152 height 14
click at [100, 275] on input "Limited to chosen products" at bounding box center [99, 274] width 1 height 1
radio input "true"
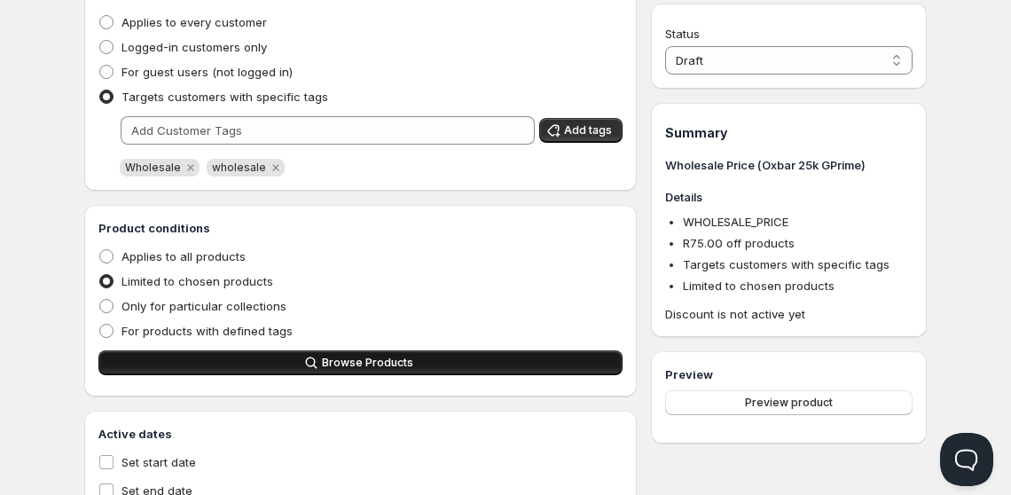
click at [240, 353] on button "Browse Products" at bounding box center [360, 362] width 524 height 25
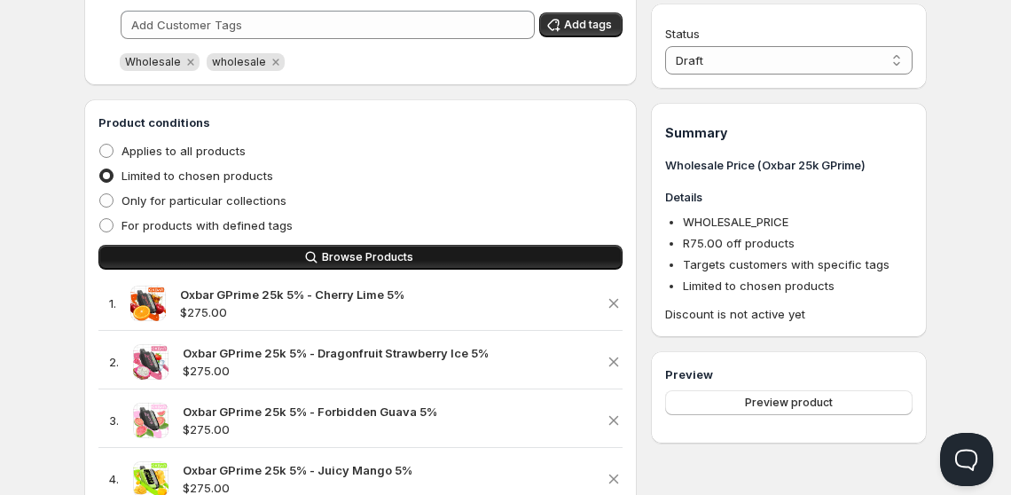
scroll to position [541, 0]
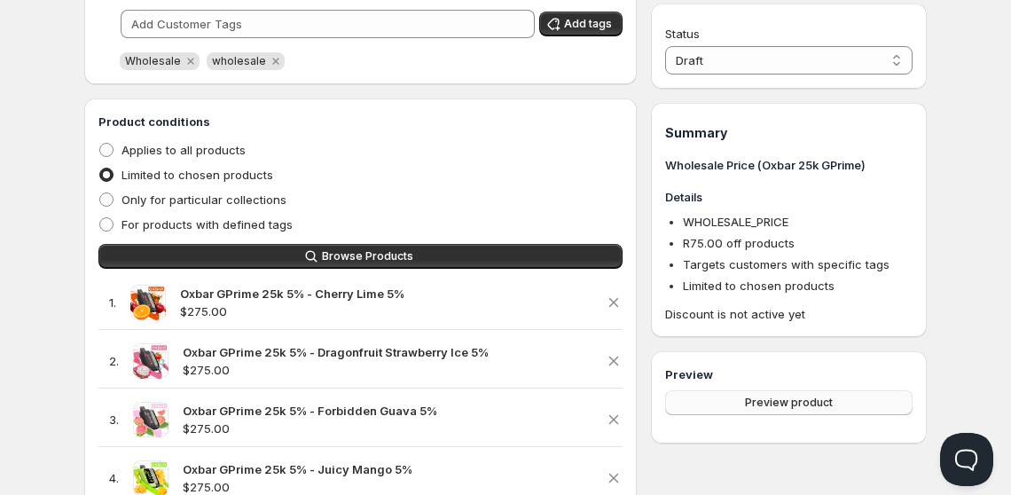
click at [729, 403] on button "Preview product" at bounding box center [788, 402] width 247 height 25
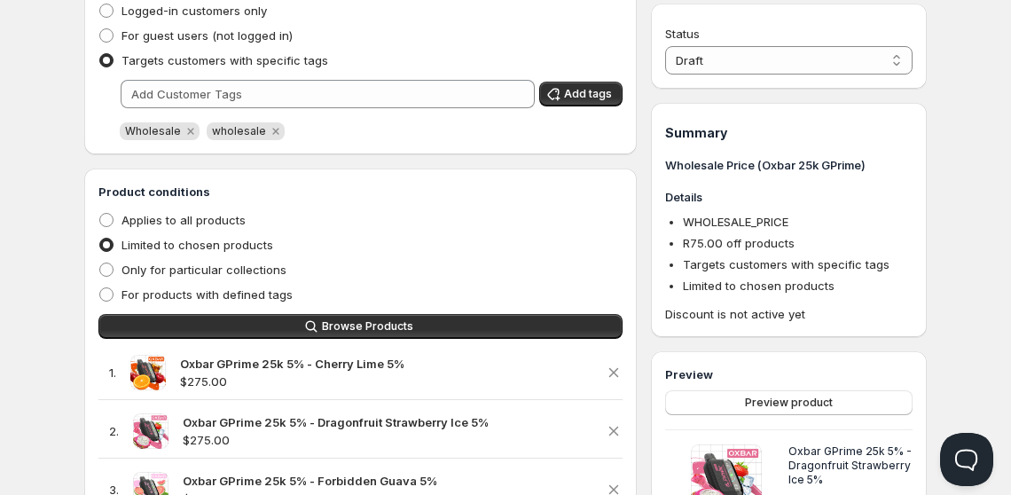
scroll to position [387, 0]
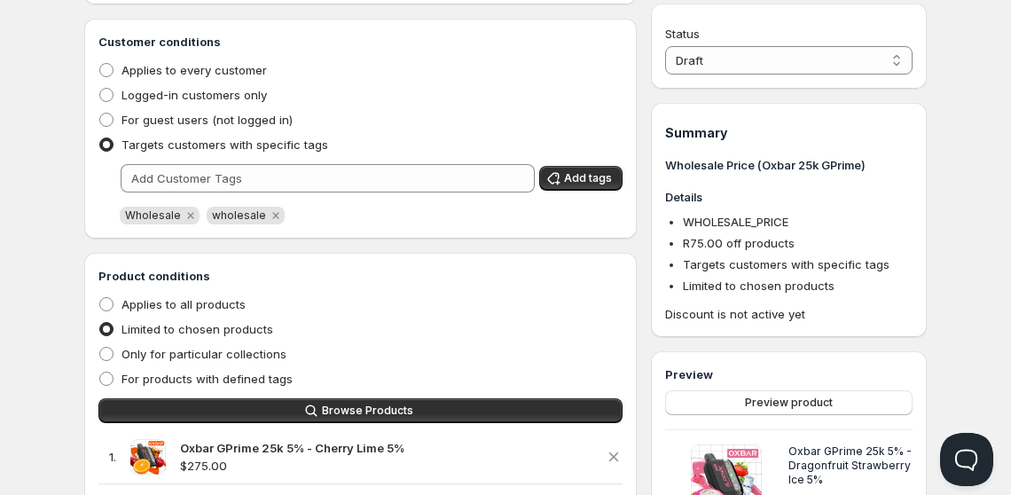
drag, startPoint x: 813, startPoint y: 53, endPoint x: 740, endPoint y: 102, distance: 87.5
click at [740, 102] on div "Status Draft Active Draft Summary Wholesale Price (Oxbar 25k GPrime) Details WH…" at bounding box center [789, 283] width 276 height 558
select select "1"
click at [665, 46] on select "Draft Active" at bounding box center [788, 60] width 247 height 28
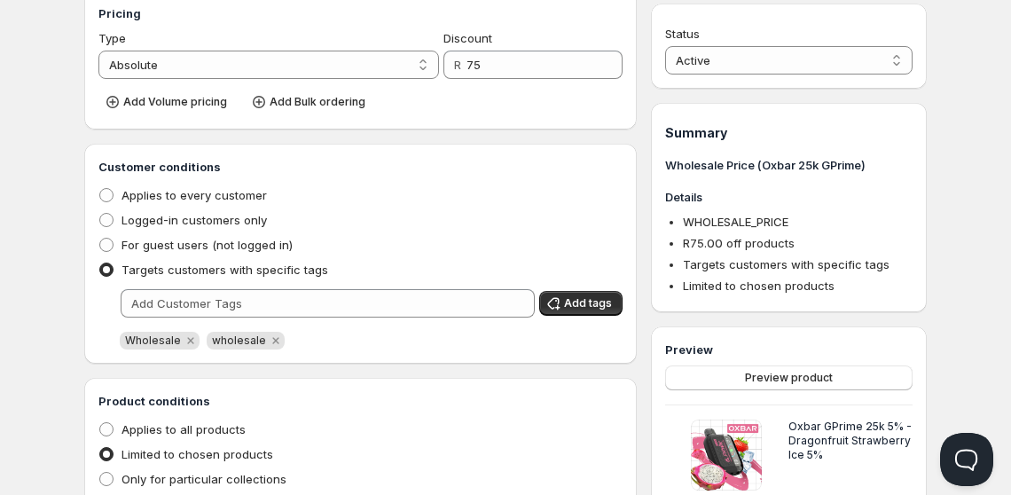
scroll to position [0, 0]
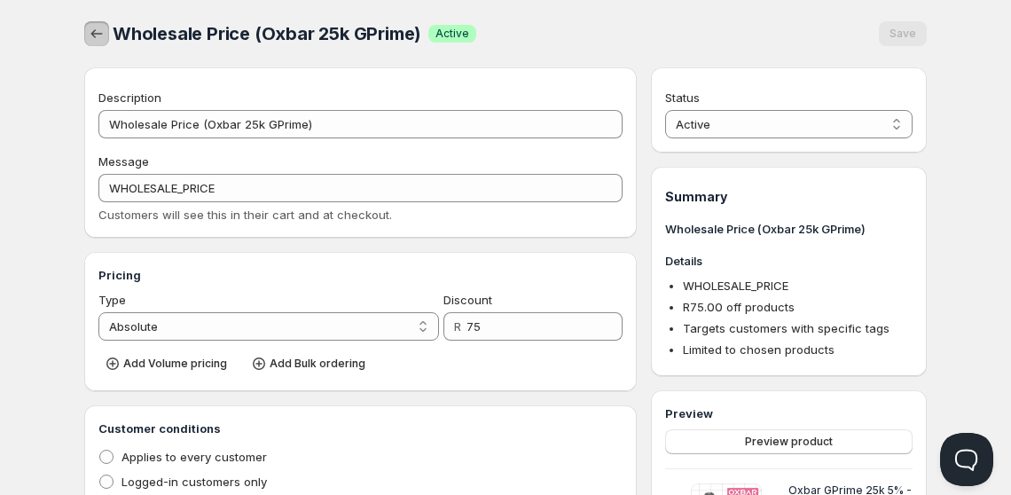
click at [93, 25] on button "button" at bounding box center [96, 33] width 25 height 25
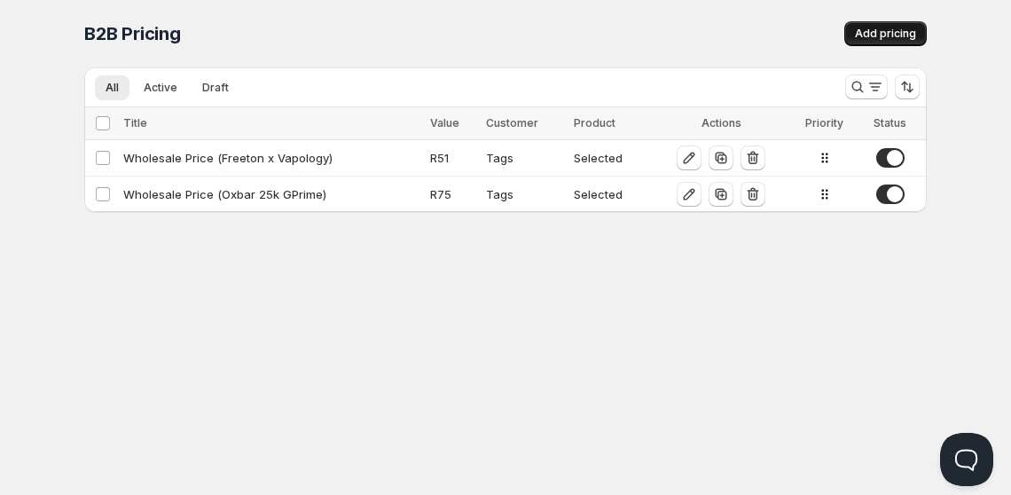
click at [885, 43] on button "Add pricing" at bounding box center [885, 33] width 82 height 25
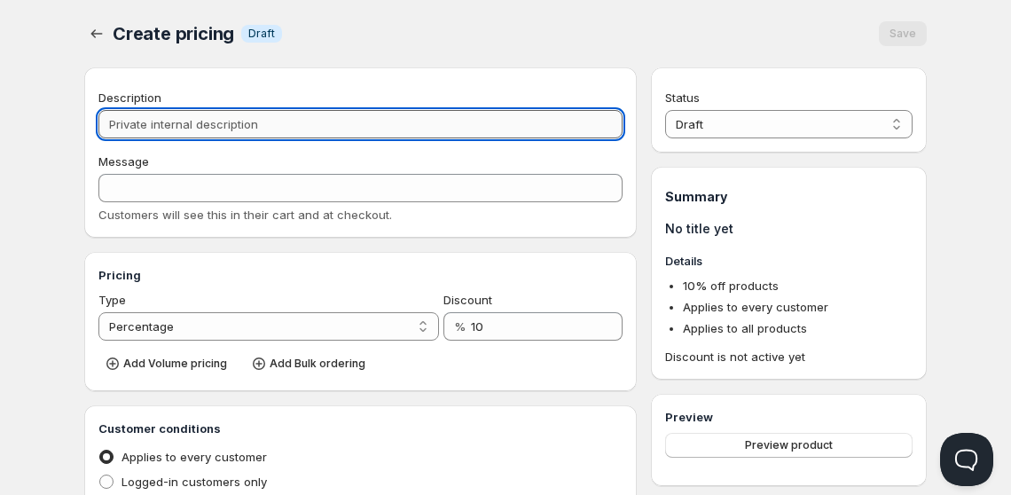
click at [307, 130] on input "Description" at bounding box center [360, 124] width 524 height 28
type input "W"
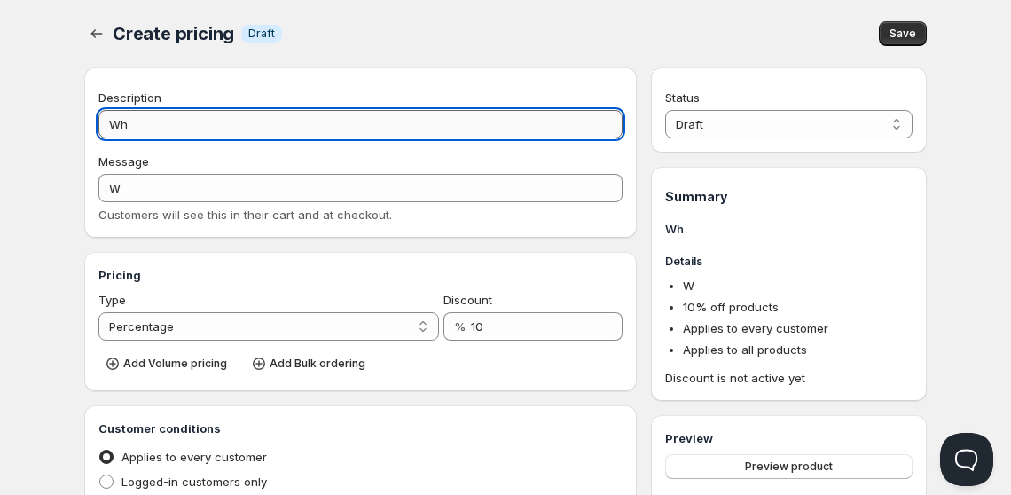
type input "Who"
type input "WHO"
type input "Whole"
type input "WHOLE"
type input "Wholesa"
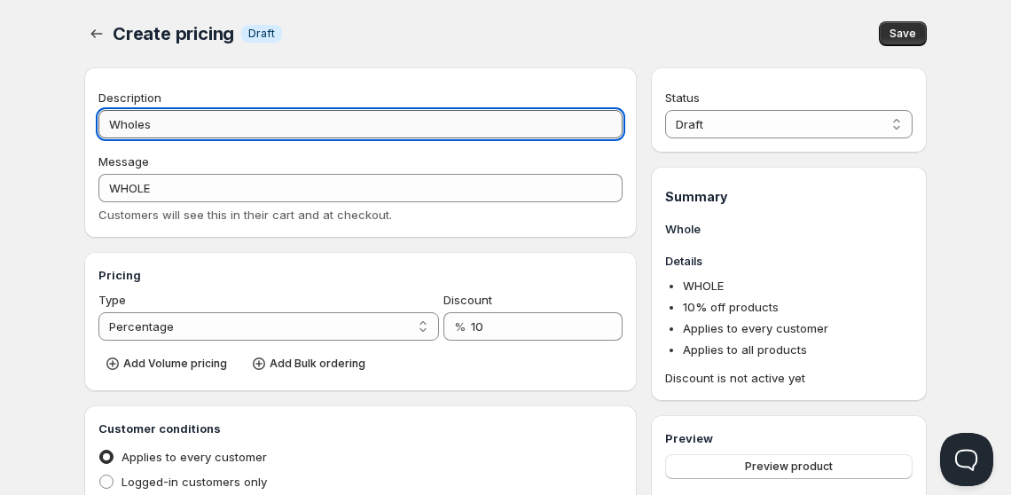
type input "WHOLESA"
type input "Wholesale"
type input "WHOLESALE"
type input "Wholesale Pa"
type input "WHOLESALE_PA"
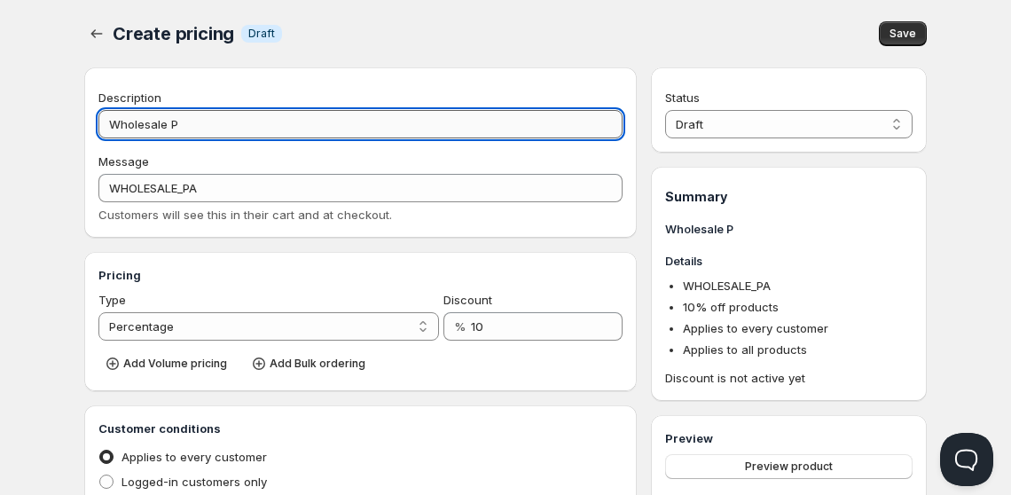
type input "Wholesale Pr"
type input "WHOLESALE_PR"
type input "Wholesale Pric"
type input "WHOLESALE_PRIC"
type input "Wholesale Price"
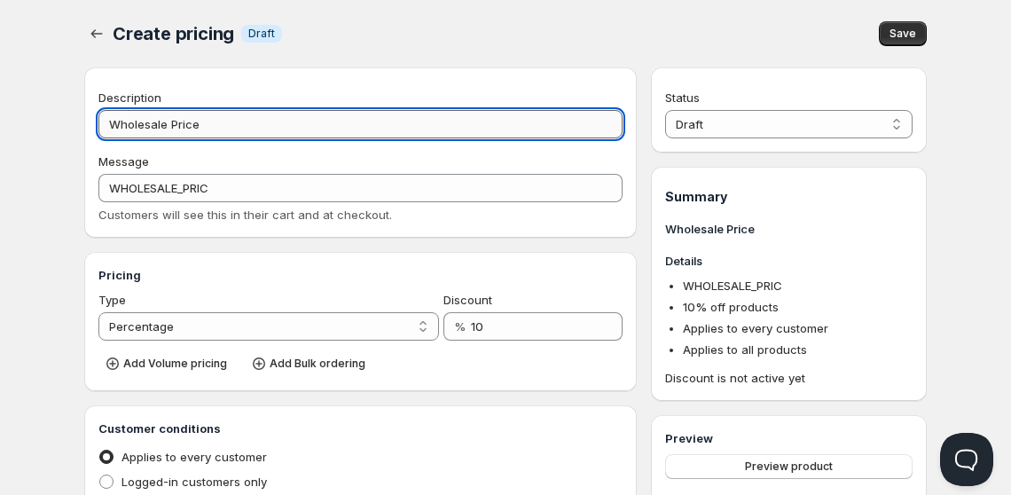
type input "WHOLESALE_PRICE"
type input "Wholesale Price (O"
type input "WHOLESALE_PRICE_(O"
type input "Wholesale Price (Oxb"
type input "WHOLESALE_PRICE_(OXB"
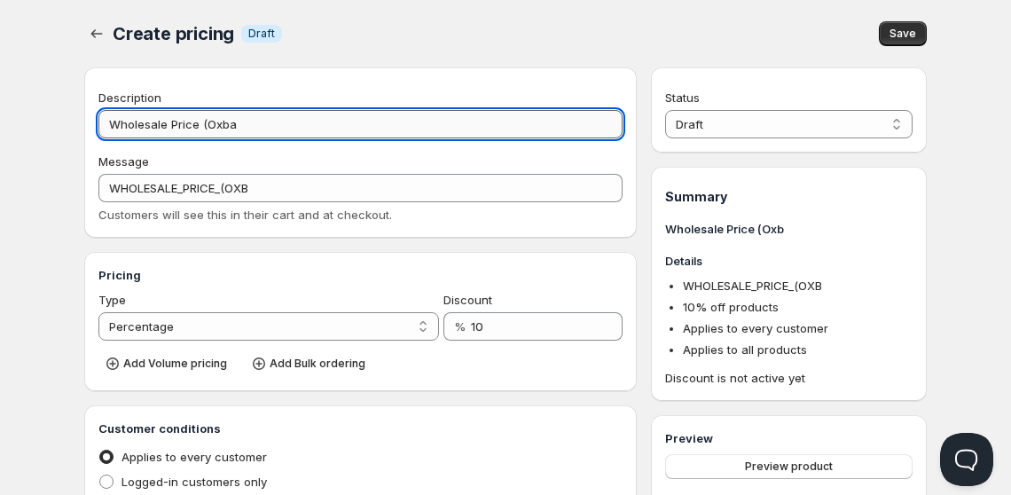
type input "Wholesale Price (Oxbar"
type input "WHOLESALE_PRICE_(OXBAR"
type input "Wholesale Price (Oxbar GT"
type input "WHOLESALE_PRICE_(OXBAR_GT"
type input "Wholesale Price (Oxbar GTur"
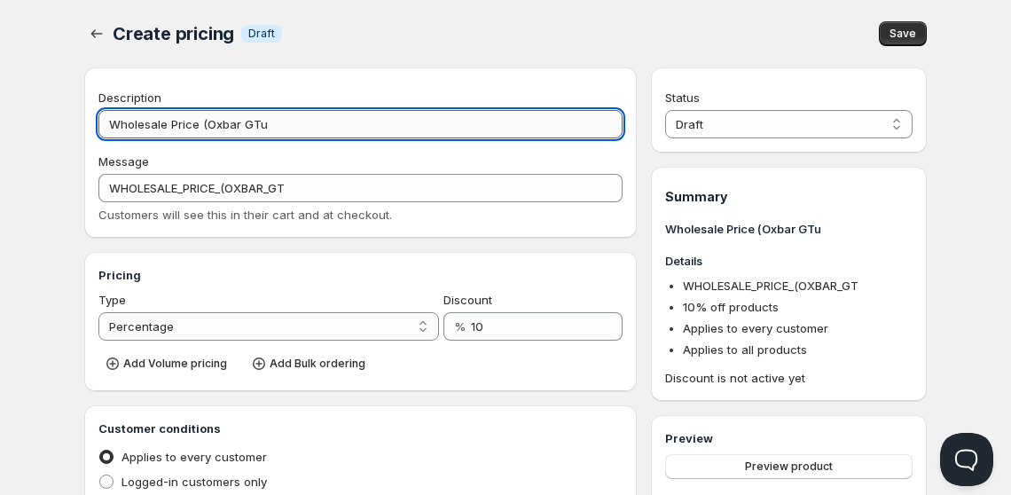
type input "WHOLESALE_PRICE_(OXBAR_GTUR"
type input "Wholesale Price (Oxbar GTurbo"
type input "WHOLESALE_PRICE_(OXBAR_GTURBO"
type input "Wholesale Price (Oxbar GTurbo 36"
type input "WHOLESALE_PRICE_(OXBAR_GTURBO_36"
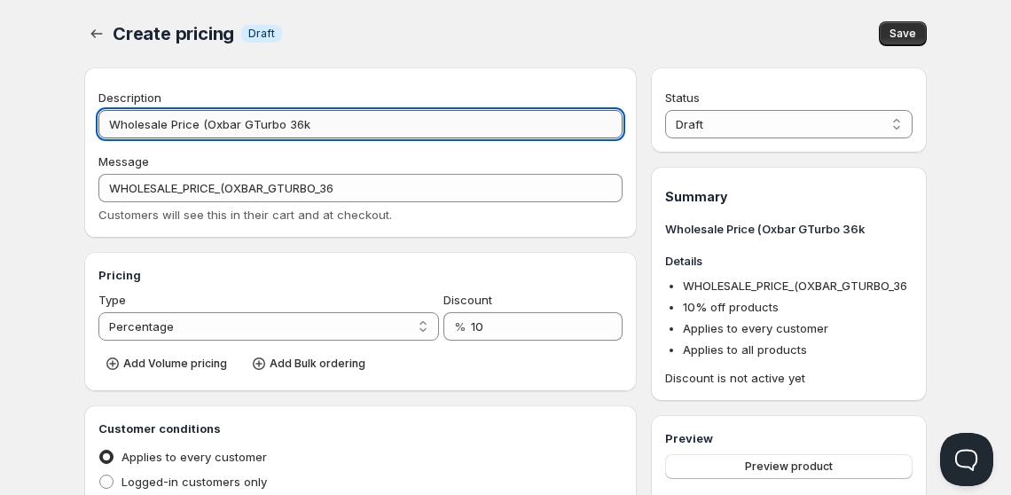
type input "Wholesale Price (Oxbar GTurbo 36k)"
type input "WHOLESALE_PRICE_(OXBAR_GTURBO_36K)"
type input "Wholesale Price (Oxbar GTurbo 36k)"
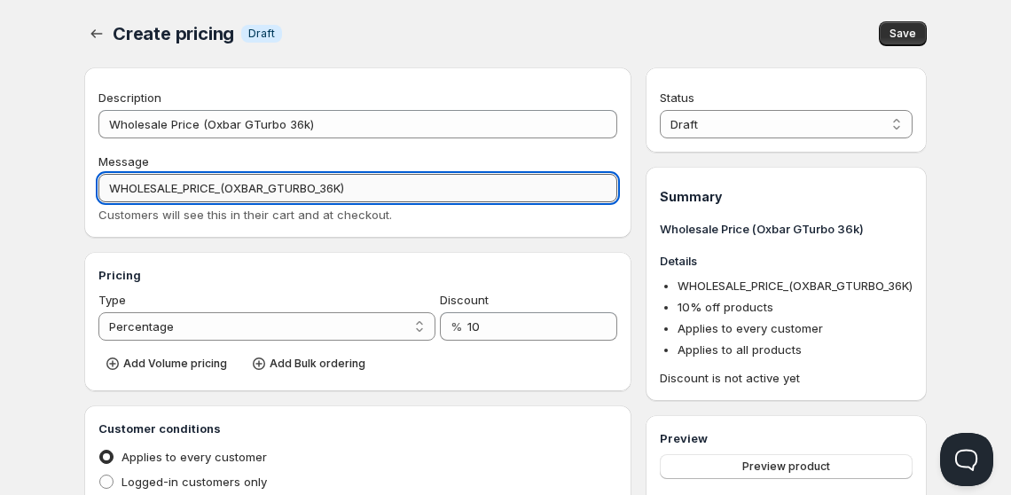
drag, startPoint x: 217, startPoint y: 192, endPoint x: 477, endPoint y: 174, distance: 260.4
click at [477, 174] on input "WHOLESALE_PRICE_(OXBAR_GTURBO_36K)" at bounding box center [357, 188] width 519 height 28
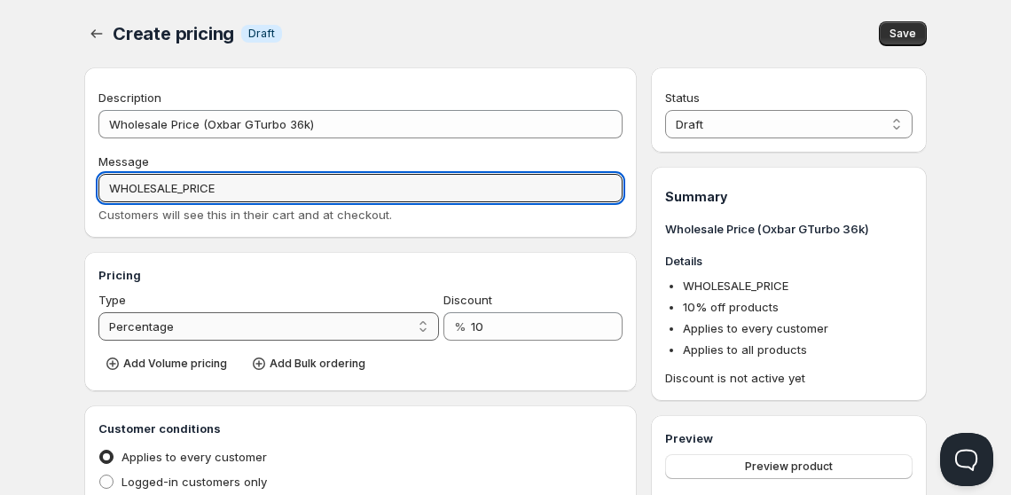
type input "WHOLESALE_PRICE"
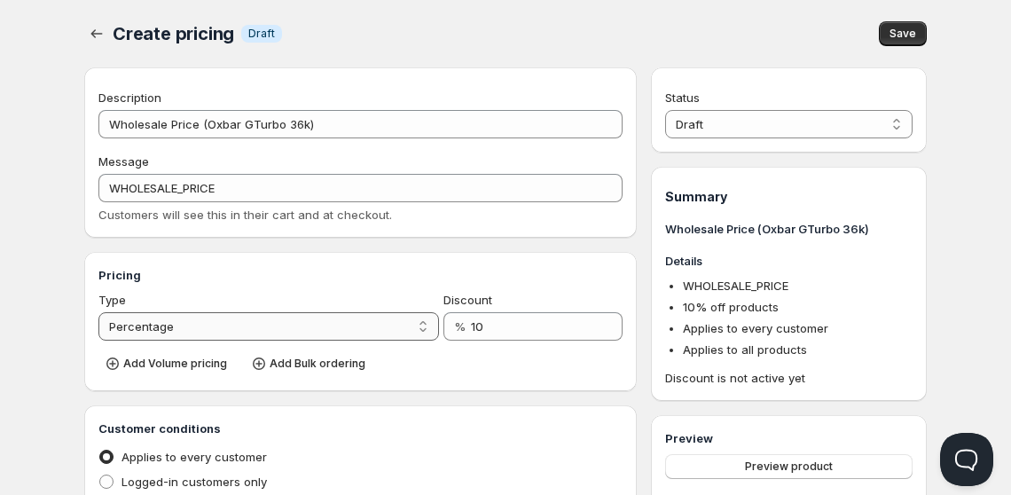
click at [387, 325] on select "Percentage Absolute" at bounding box center [268, 326] width 340 height 28
select select "2"
click at [98, 312] on select "Percentage Absolute" at bounding box center [268, 326] width 340 height 28
click at [498, 319] on input "10" at bounding box center [530, 326] width 129 height 28
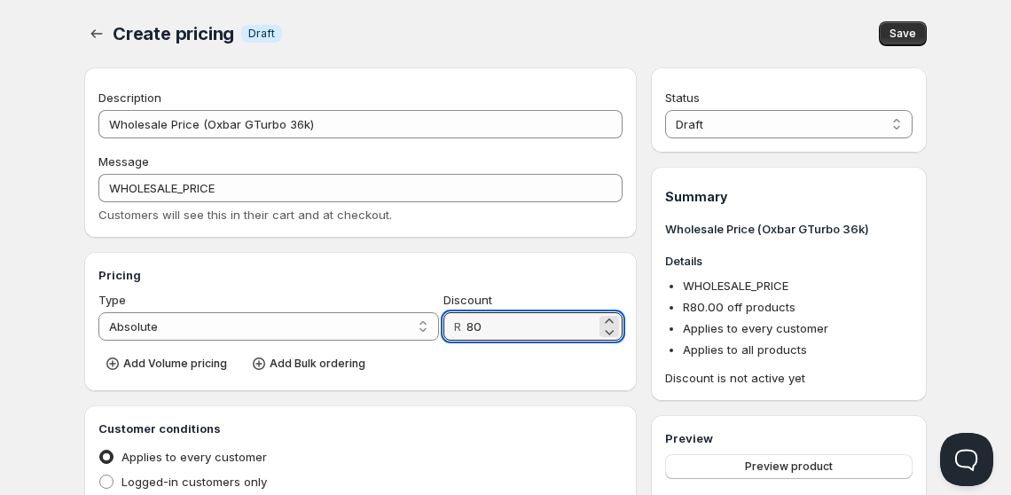
type input "80"
click at [507, 360] on div "Add Volume pricing Add Bulk ordering" at bounding box center [360, 362] width 524 height 29
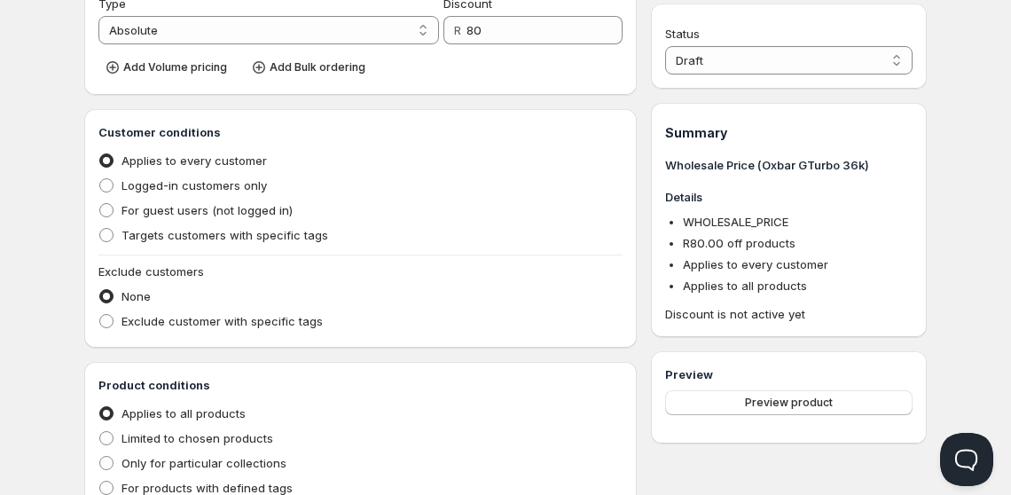
scroll to position [309, 0]
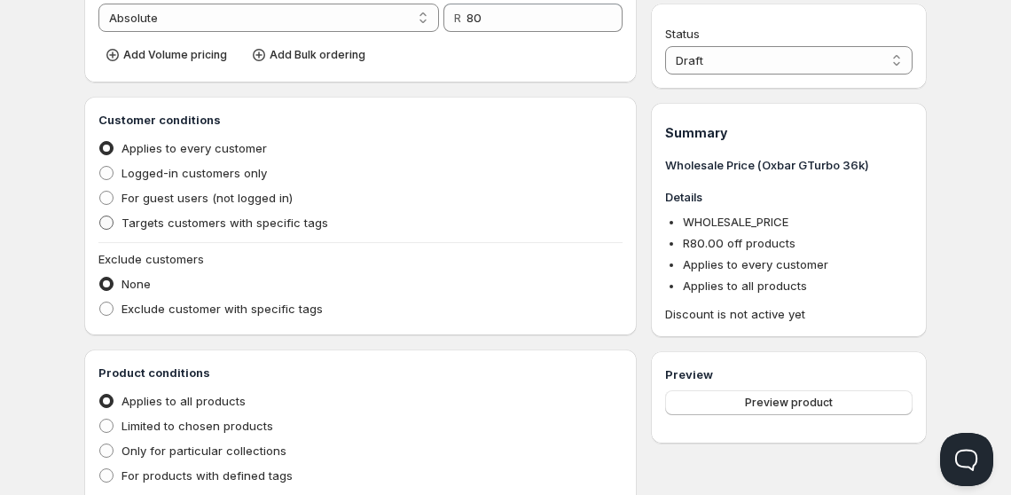
click at [207, 215] on span "Targets customers with specific tags" at bounding box center [224, 222] width 207 height 14
click at [100, 215] on input "Targets customers with specific tags" at bounding box center [99, 215] width 1 height 1
radio input "true"
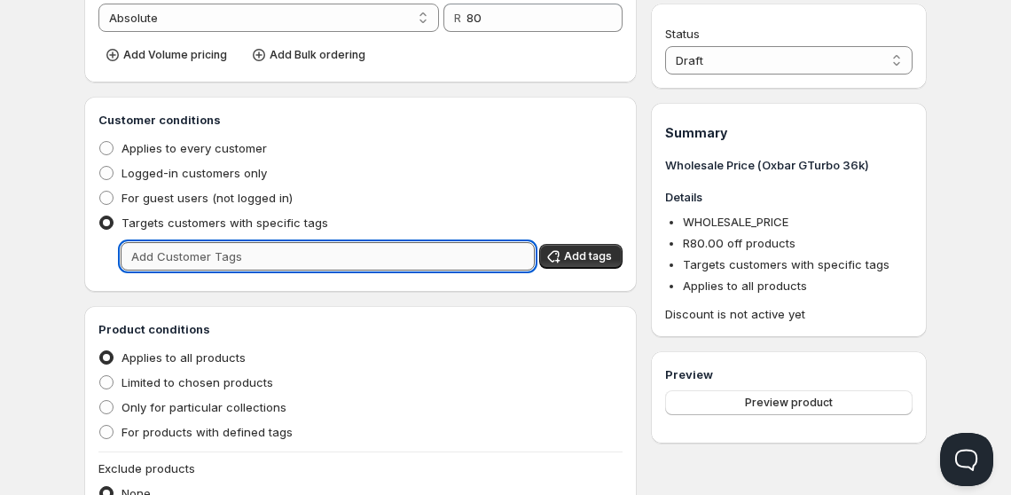
click at [252, 254] on input "text" at bounding box center [328, 256] width 414 height 28
type input "Wholesale"
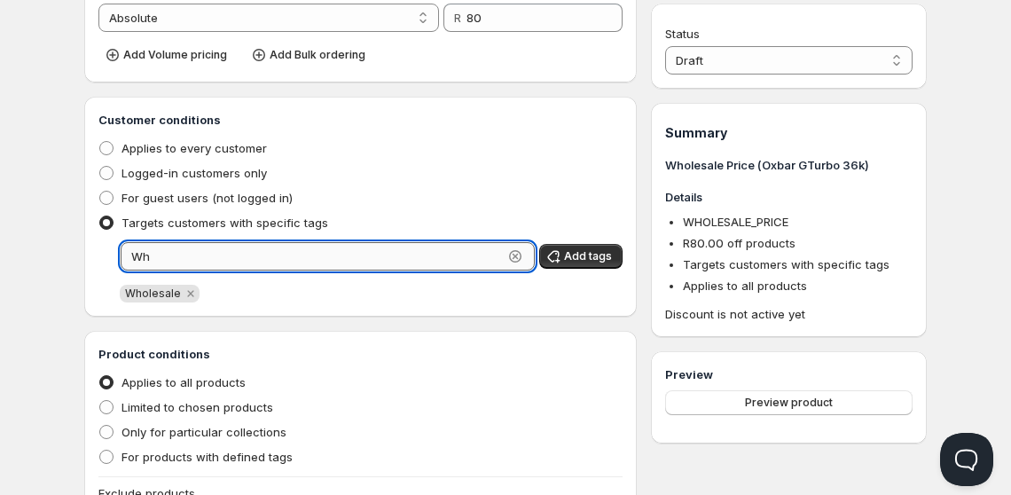
type input "W"
type input "wholesale"
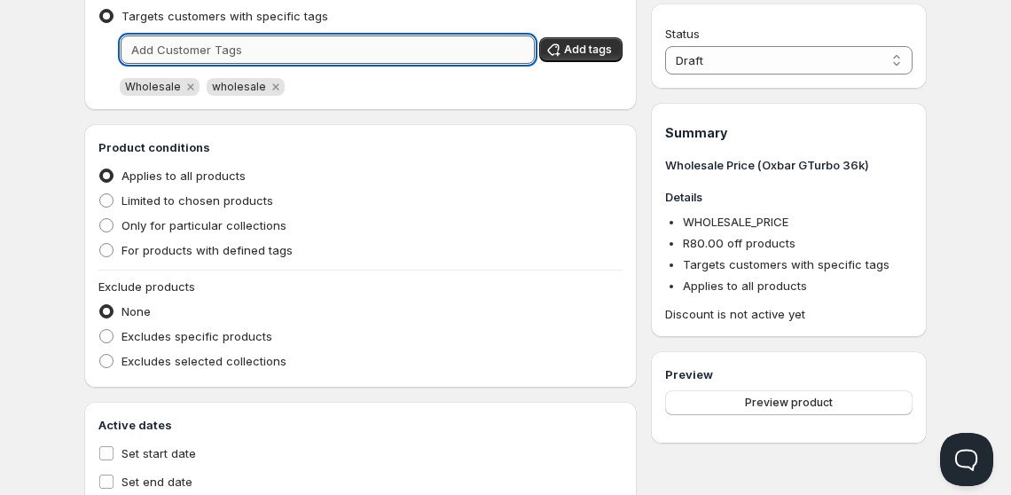
scroll to position [525, 0]
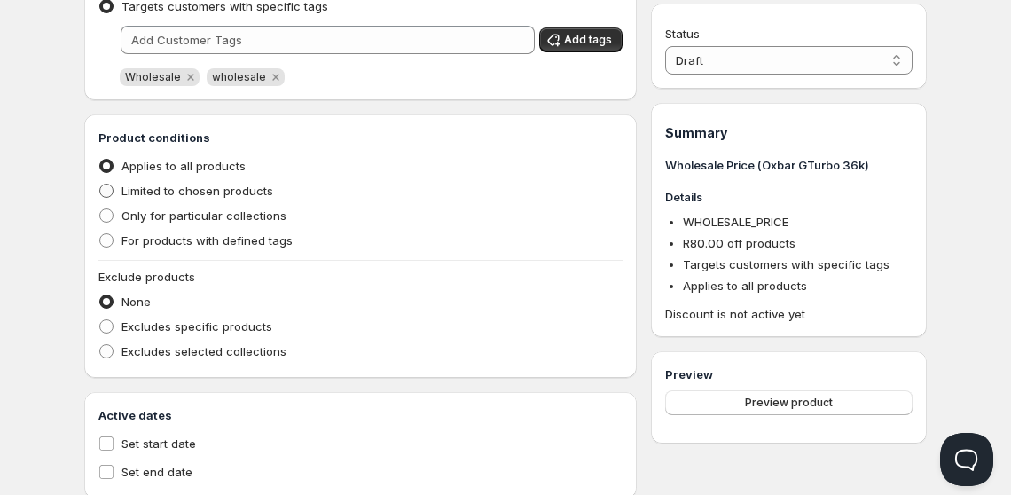
click at [215, 190] on span "Limited to chosen products" at bounding box center [197, 191] width 152 height 14
click at [100, 184] on input "Limited to chosen products" at bounding box center [99, 184] width 1 height 1
radio input "true"
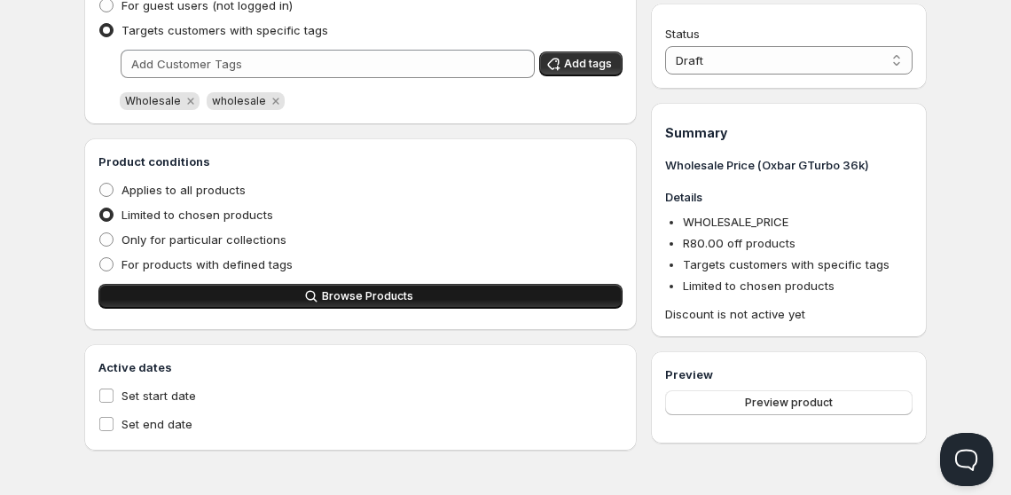
click at [192, 284] on div "Product conditions Applies to all products Limited to chosen products Only for …" at bounding box center [360, 233] width 524 height 163
click at [192, 284] on button "Browse Products" at bounding box center [360, 296] width 524 height 25
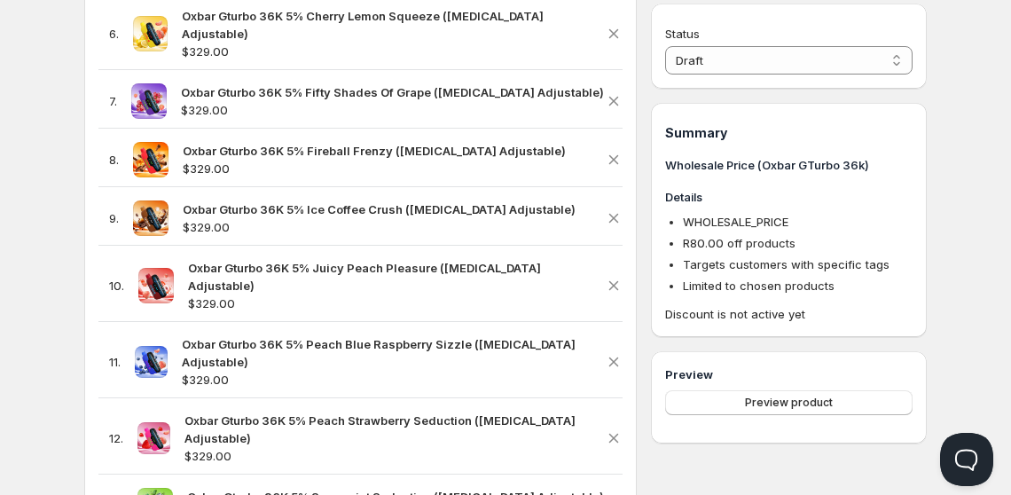
scroll to position [1393, 0]
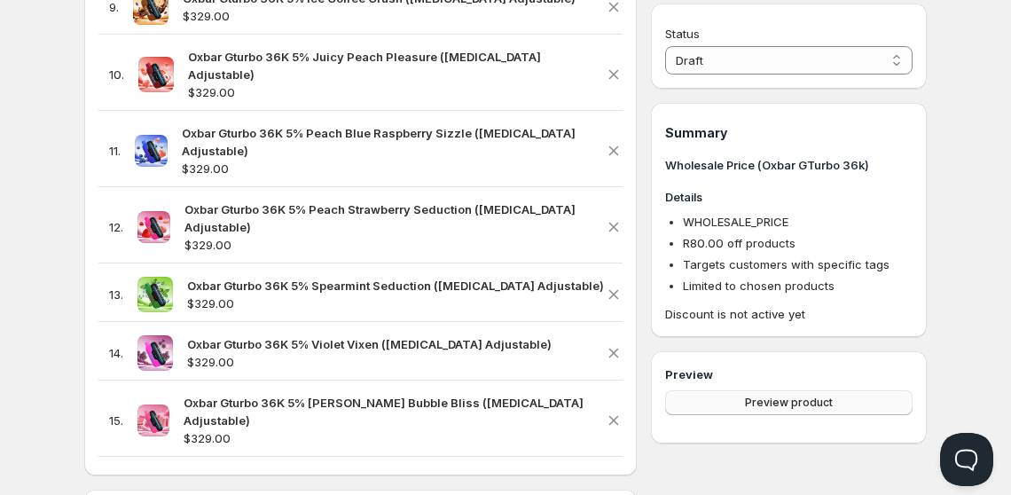
click at [753, 410] on button "Preview product" at bounding box center [788, 402] width 247 height 25
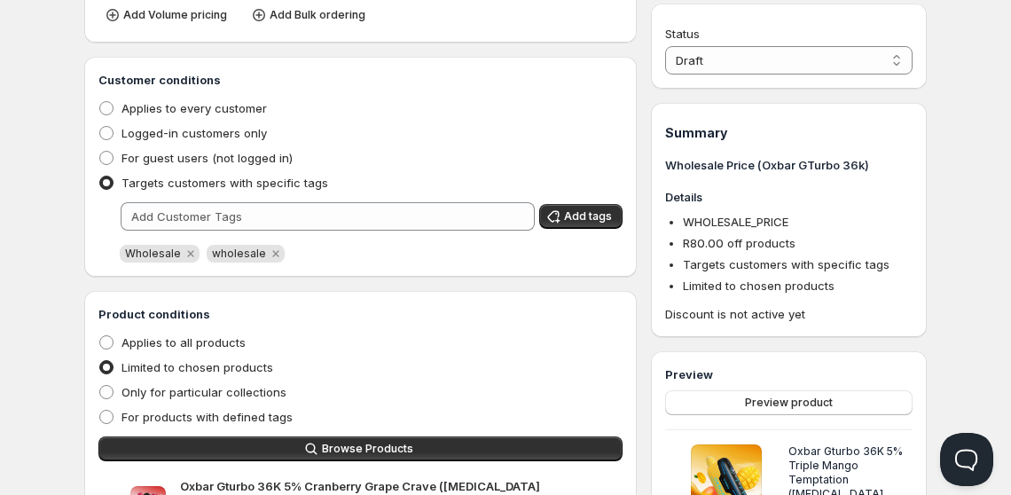
scroll to position [278, 0]
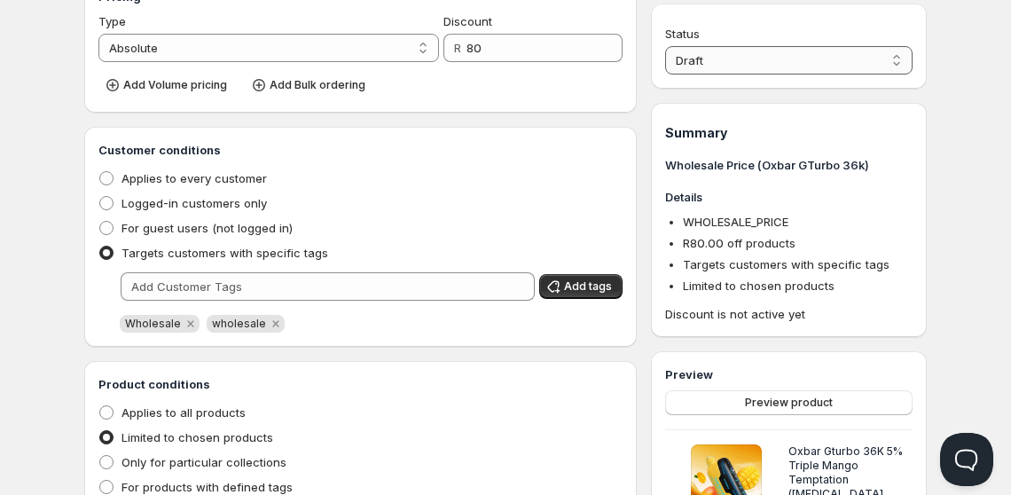
click at [756, 60] on select "Draft Active" at bounding box center [788, 60] width 247 height 28
select select "1"
click at [665, 46] on select "Draft Active" at bounding box center [788, 60] width 247 height 28
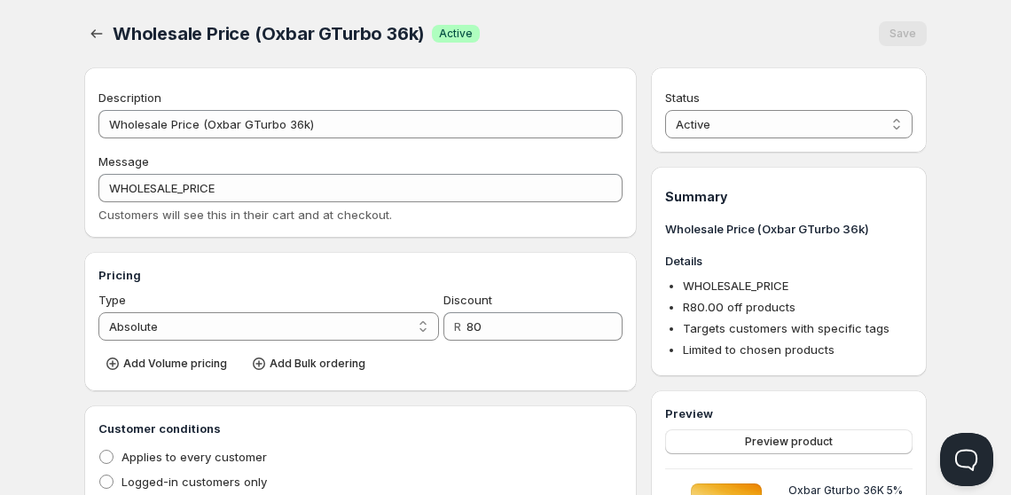
scroll to position [0, 0]
click at [102, 24] on button "button" at bounding box center [96, 33] width 25 height 25
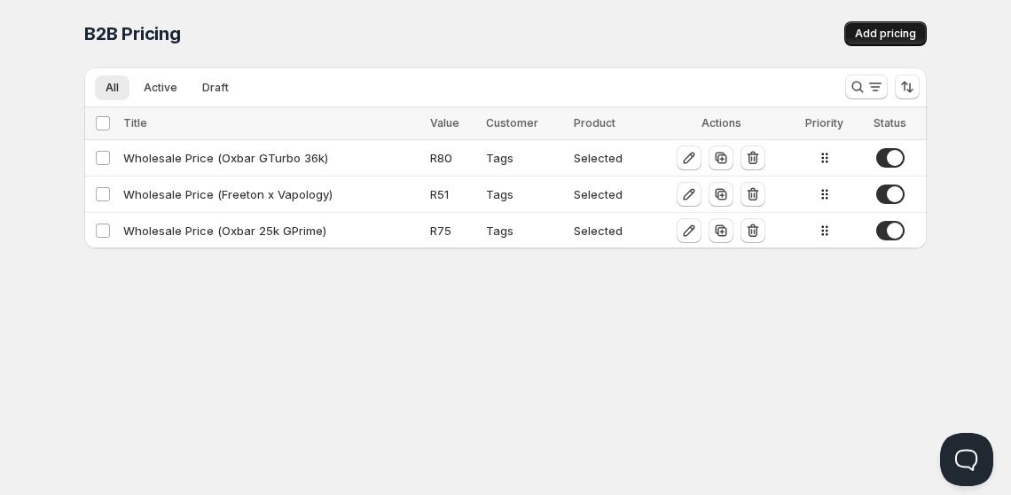
click at [886, 31] on span "Add pricing" at bounding box center [885, 34] width 61 height 14
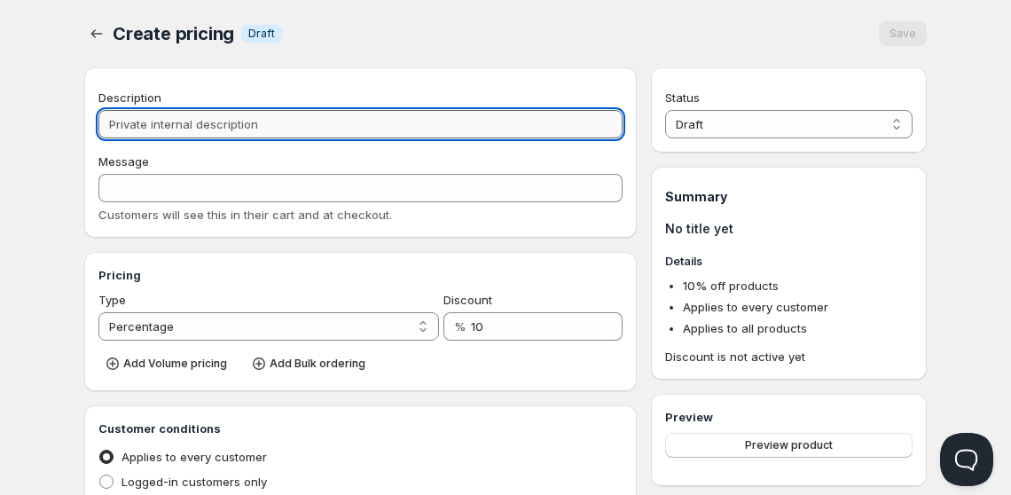
click at [304, 117] on input "Description" at bounding box center [360, 124] width 524 height 28
type input "W"
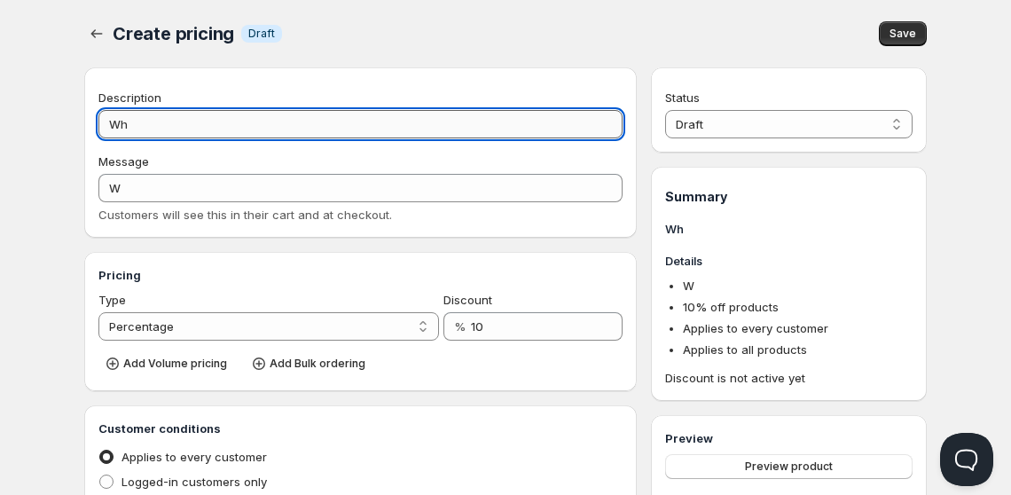
type input "Who"
type input "WHO"
type input "Whole"
type input "WHOLE"
type input "Wholesa"
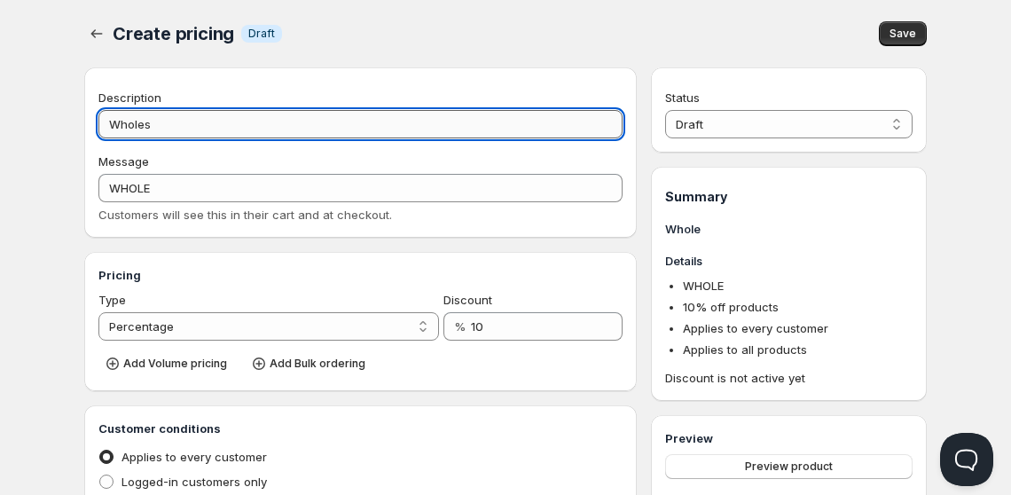
type input "WHOLESA"
type input "Wholesale"
type input "WHOLESALE"
type input "Wholesale Pr"
type input "WHOLESALE_PR"
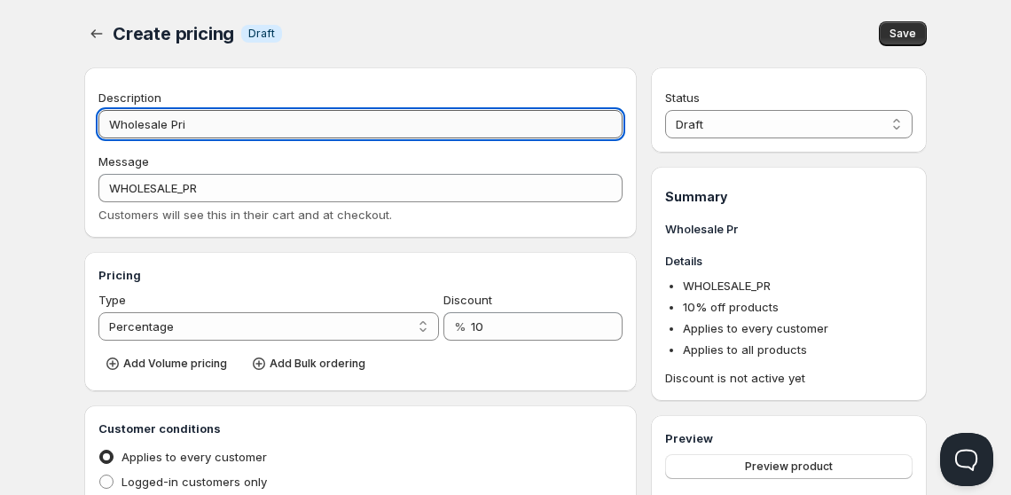
type input "Wholesale Pric"
type input "WHOLESALE_PRIC"
type input "Wholesale Price"
type input "WHOLESALE_PRICE"
type input "Wholesale Price (C"
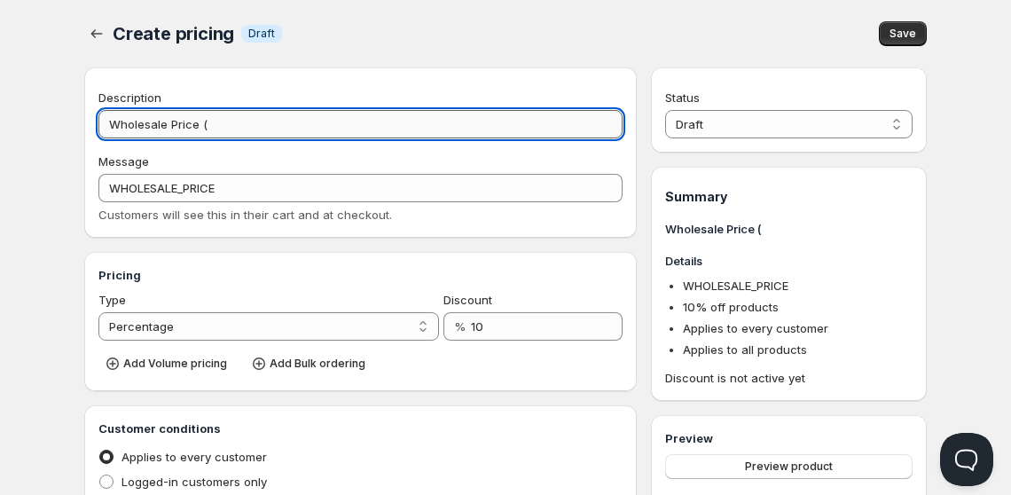
type input "WHOLESALE_PRICE_(C"
type input "Wholesale Price (Clo"
type input "WHOLESALE_PRICE_(CLO"
type input "Wholesale Price (Cloud"
type input "WHOLESALE_PRICE_(CLOUD"
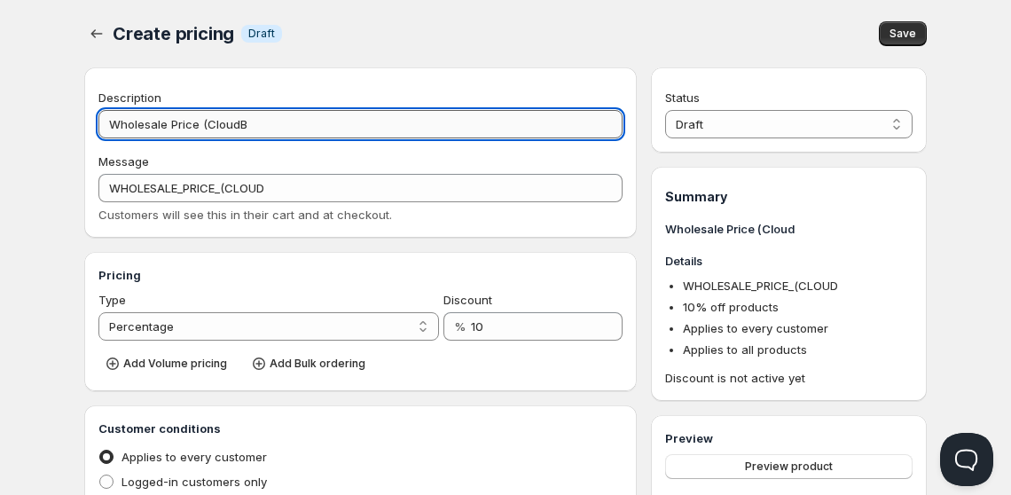
type input "Wholesale Price (CloudBu"
type input "WHOLESALE_PRICE_(CLOUDBU"
type input "Wholesale Price (CloudBurs"
type input "WHOLESALE_PRICE_(CLOUDBURS"
type input "Wholesale Price (CloudBurst"
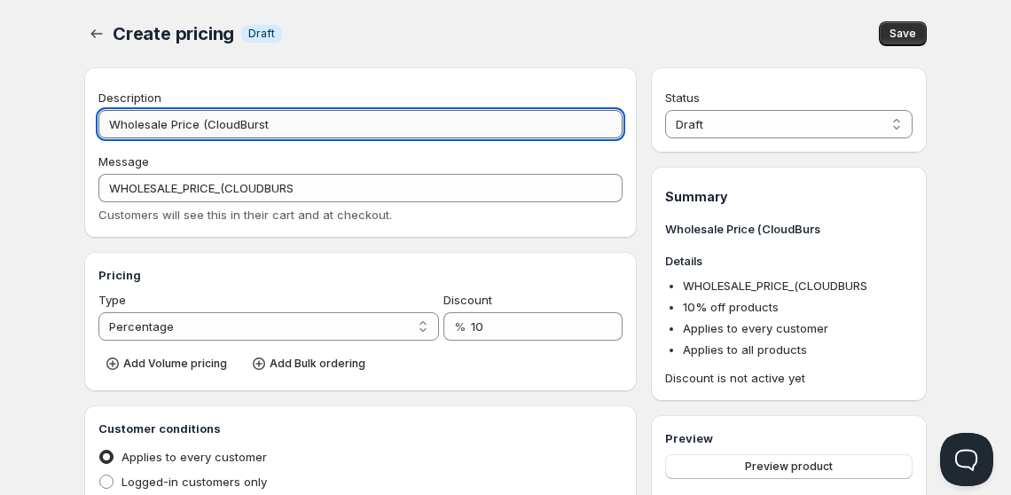
type input "WHOLESALE_PRICE_(CLOUDBURST"
type input "Wholesale Price (CloudBurst X"
type input "WHOLESALE_PRICE_(CLOUDBURST_X"
type input "Wholesale Price (CloudBurst X V"
type input "WHOLESALE_PRICE_(CLOUDBURST_X_V"
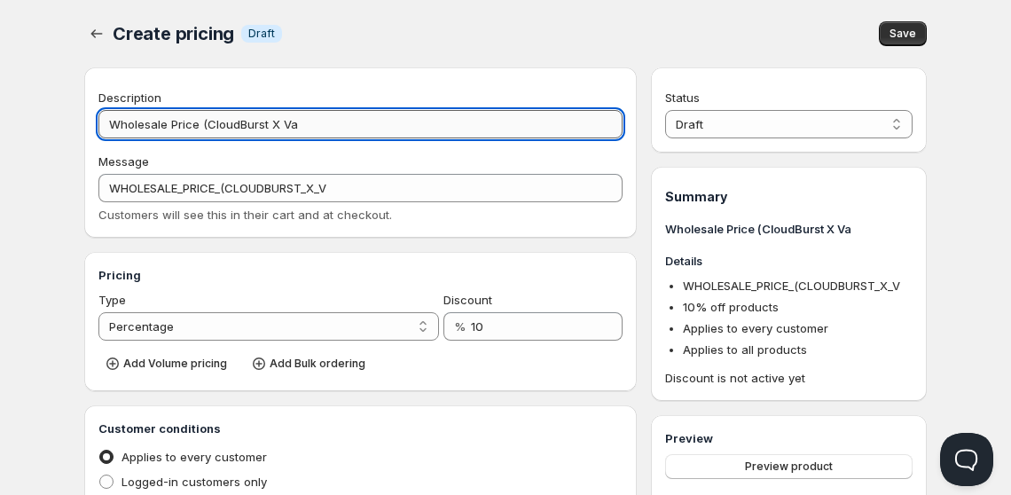
type input "Wholesale Price (CloudBurst X Vap"
type input "WHOLESALE_PRICE_(CLOUDBURST_X_VAP"
type input "Wholesale Price (CloudBurst X Vapol"
type input "WHOLESALE_PRICE_(CLOUDBURST_X_VAPOL"
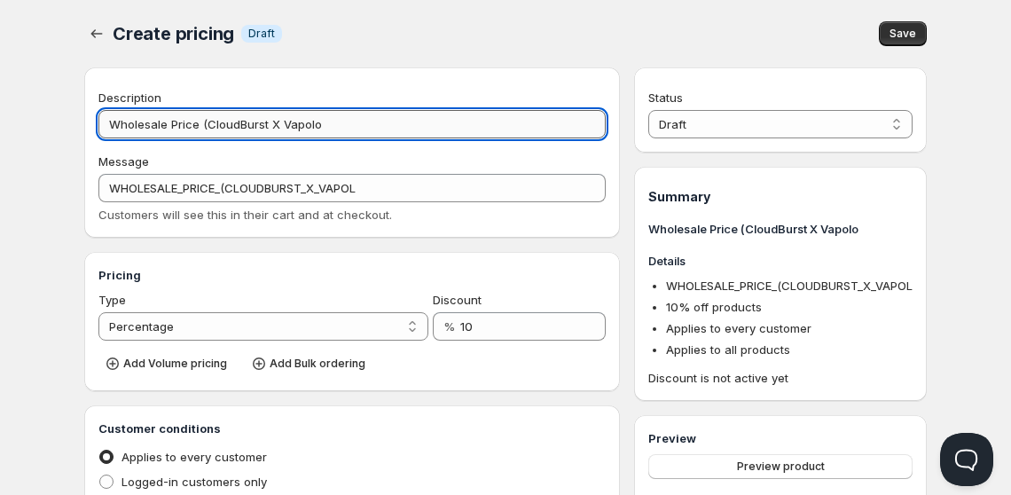
type input "Wholesale Price (CloudBurst X Vapolog"
type input "WHOLESALE_PRICE_(CLOUDBURST_X_VAPOLOG"
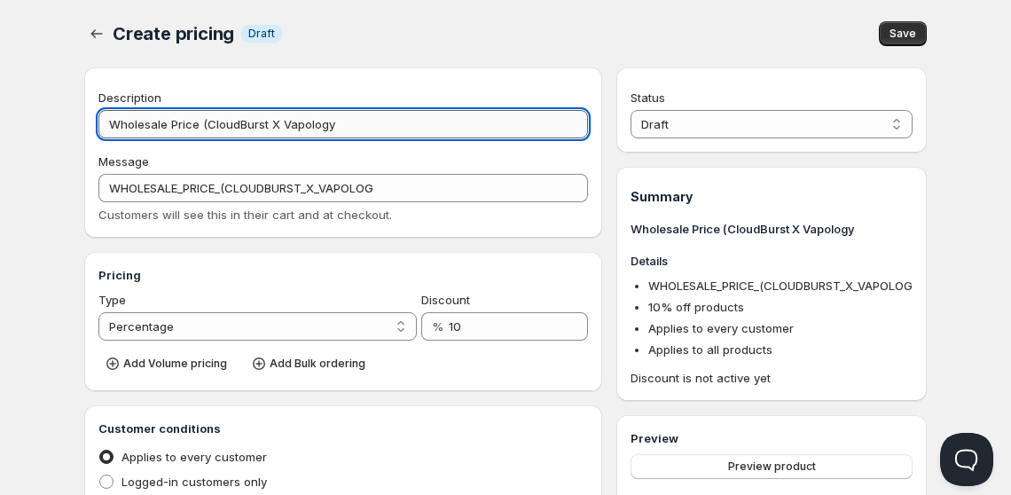
type input "Wholesale Price (CloudBurst X Vapology"
type input "WHOLESALE_PRICE_(CLOUDBURST_X_VAPOLOGY"
type input "Wholesale Price (CloudBurst X Vapology 12"
type input "WHOLESALE_PRICE_(CLOUDBURST_X_VAPOLOGY_12"
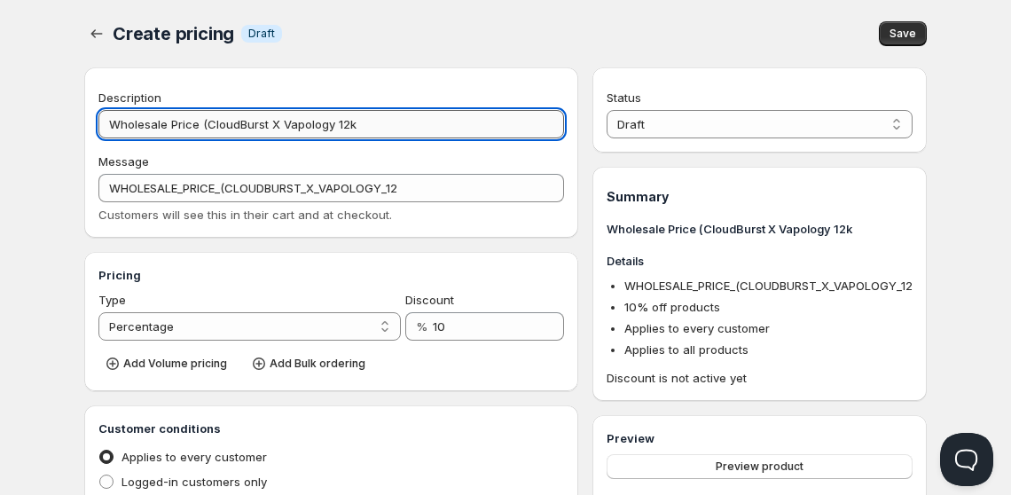
type input "Wholesale Price (CloudBurst X Vapology 12k)"
type input "WHOLESALE_PRICE_(CLOUDBURST_X_VAPOLOGY_12K)"
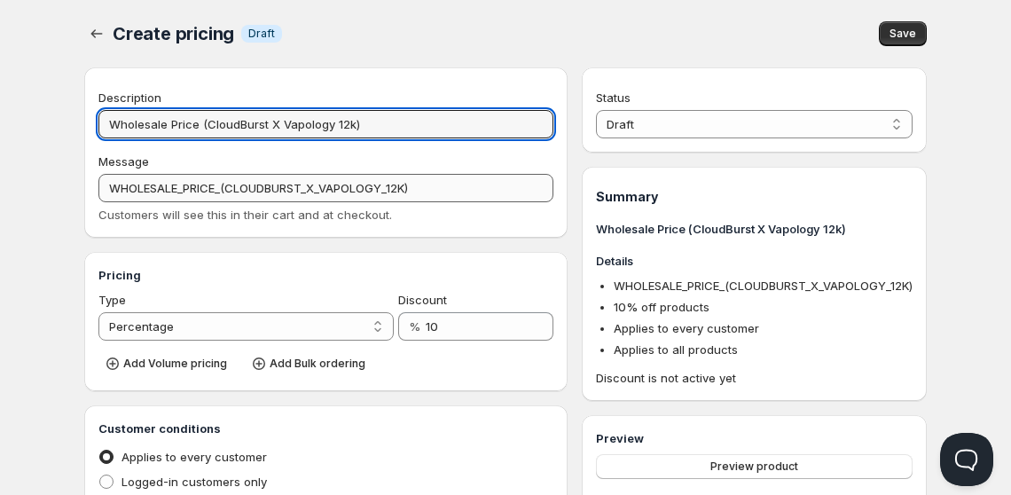
type input "Wholesale Price (CloudBurst X Vapology 12k)"
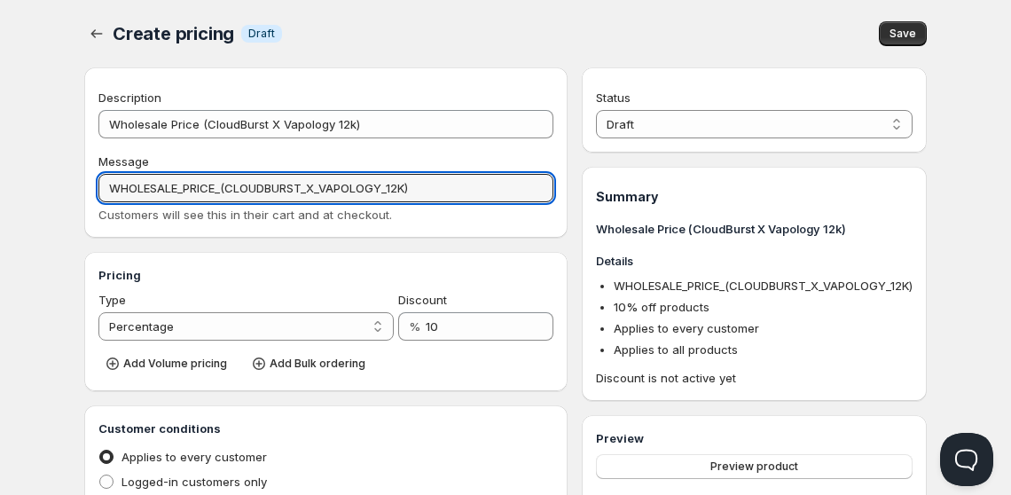
drag, startPoint x: 215, startPoint y: 187, endPoint x: 509, endPoint y: 212, distance: 294.5
click at [509, 212] on div "Message WHOLESALE_PRICE_(CLOUDBURST_X_VAPOLOGY_12K) Customers will see this in …" at bounding box center [325, 187] width 455 height 71
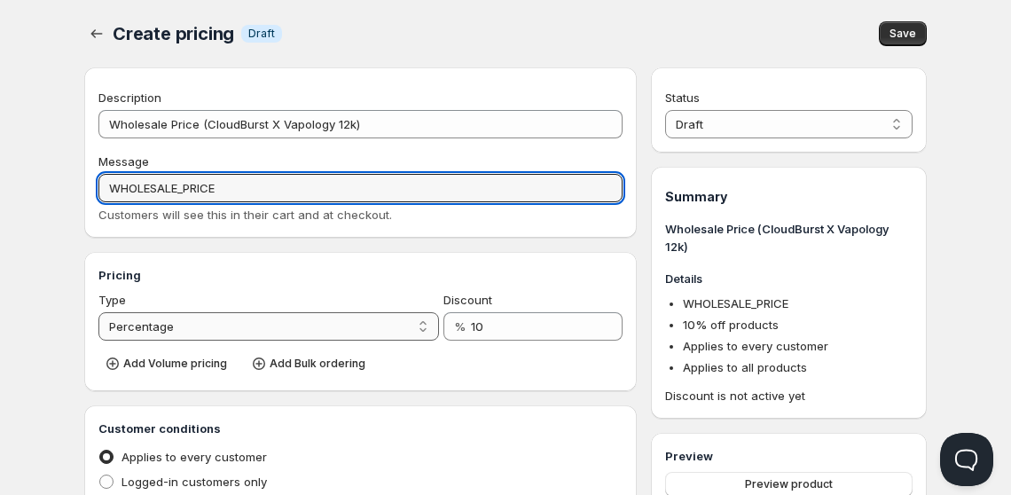
type input "WHOLESALE_PRICE"
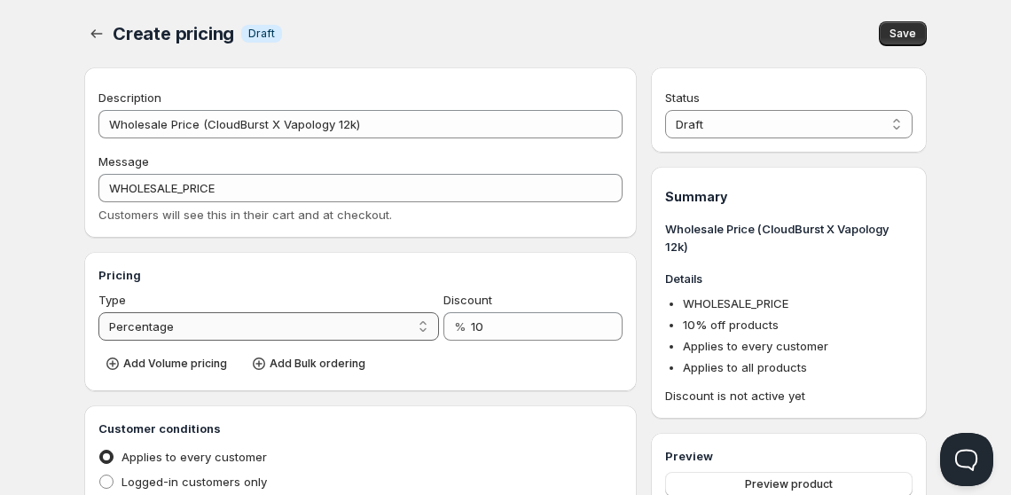
click at [407, 323] on select "Percentage Absolute" at bounding box center [268, 326] width 340 height 28
select select "2"
click at [98, 312] on select "Percentage Absolute" at bounding box center [268, 326] width 340 height 28
click at [487, 332] on input "10" at bounding box center [530, 326] width 129 height 28
drag, startPoint x: 394, startPoint y: 431, endPoint x: 319, endPoint y: 399, distance: 81.0
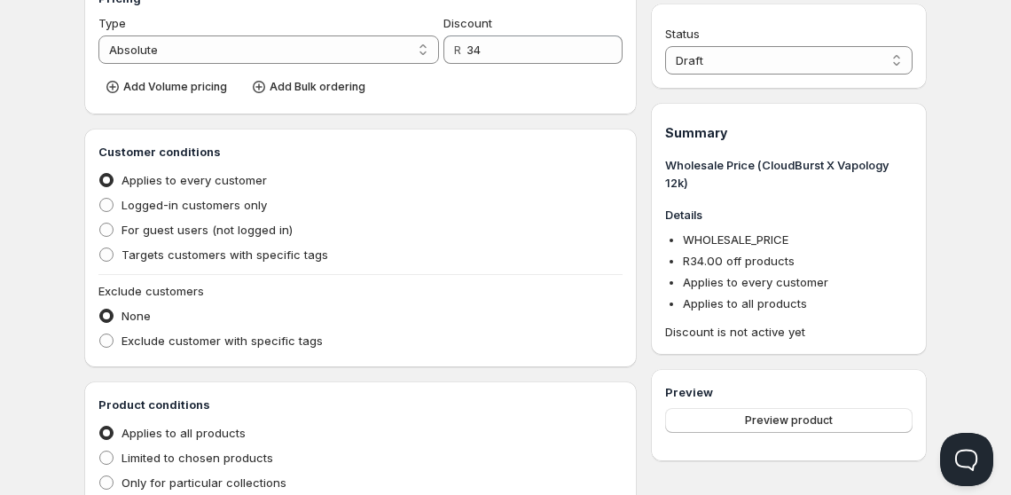
scroll to position [302, 0]
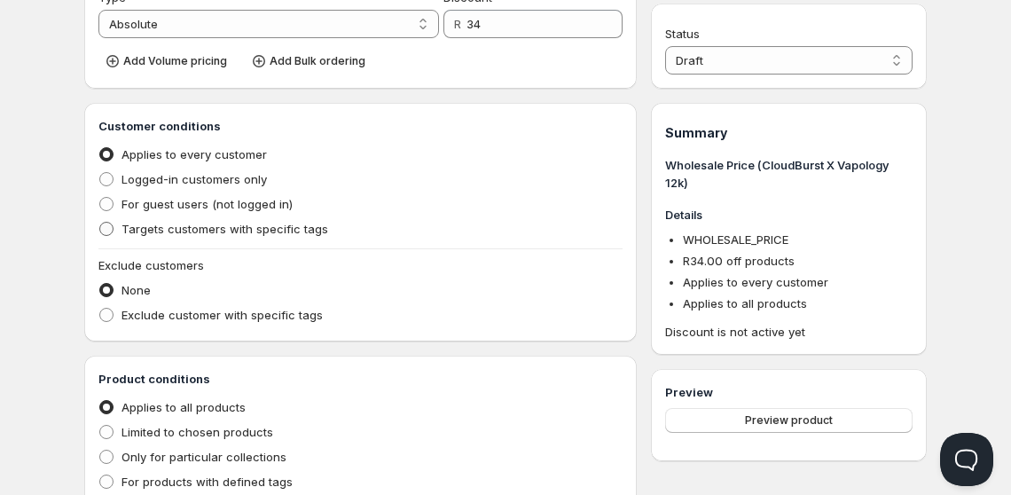
click at [187, 237] on span "Targets customers with specific tags" at bounding box center [224, 229] width 207 height 18
click at [100, 223] on input "Targets customers with specific tags" at bounding box center [99, 222] width 1 height 1
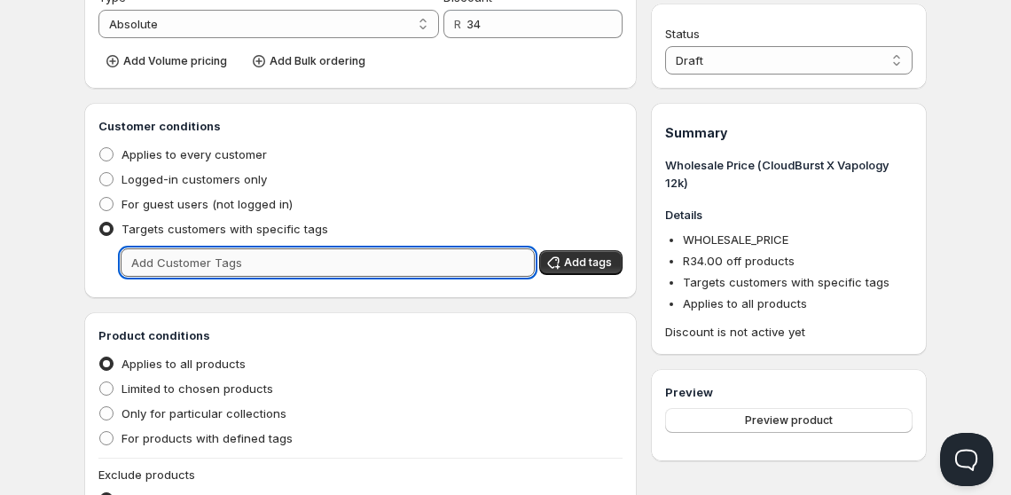
click at [215, 275] on input "text" at bounding box center [328, 262] width 414 height 28
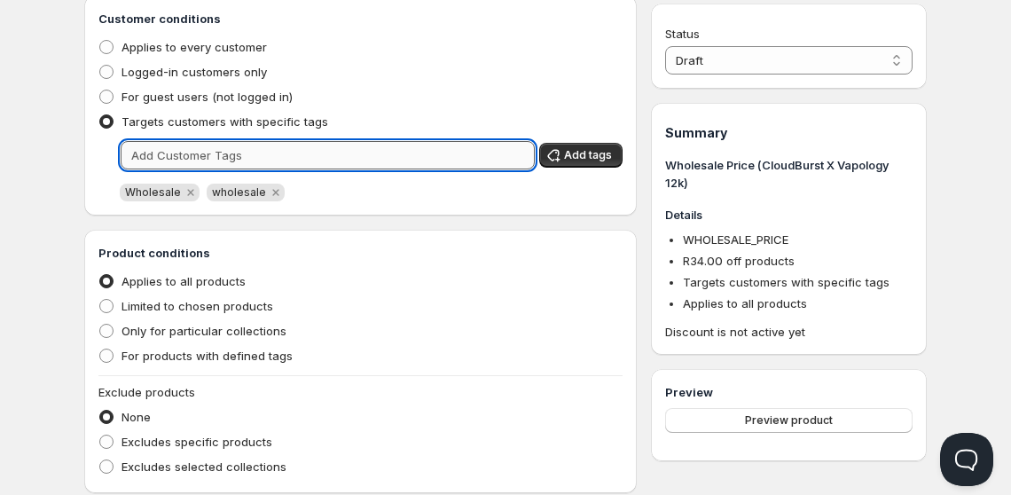
scroll to position [416, 0]
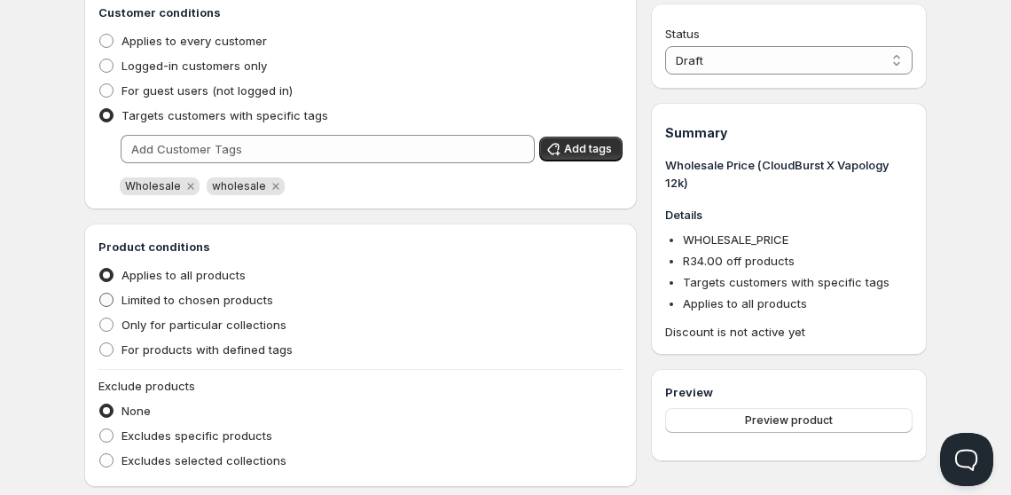
click at [154, 303] on span "Limited to chosen products" at bounding box center [197, 300] width 152 height 14
click at [100, 293] on input "Limited to chosen products" at bounding box center [99, 293] width 1 height 1
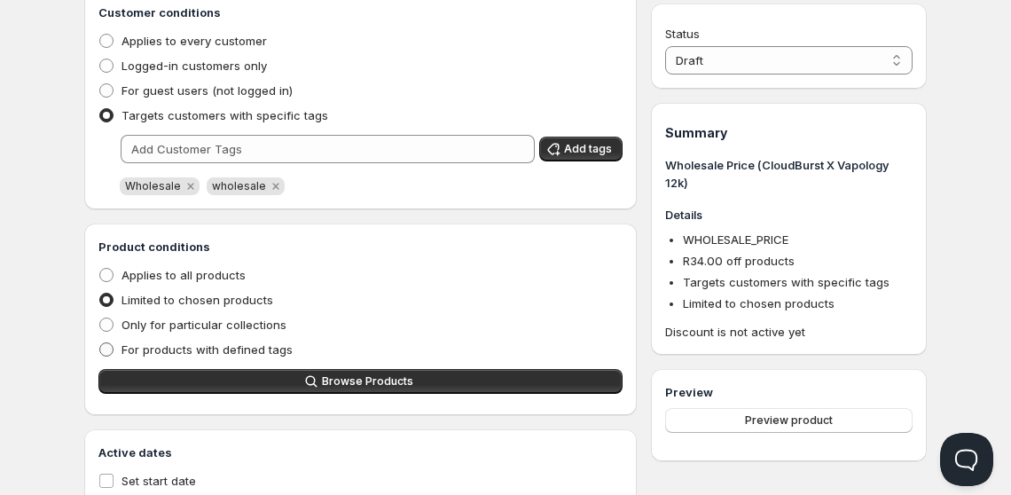
scroll to position [501, 0]
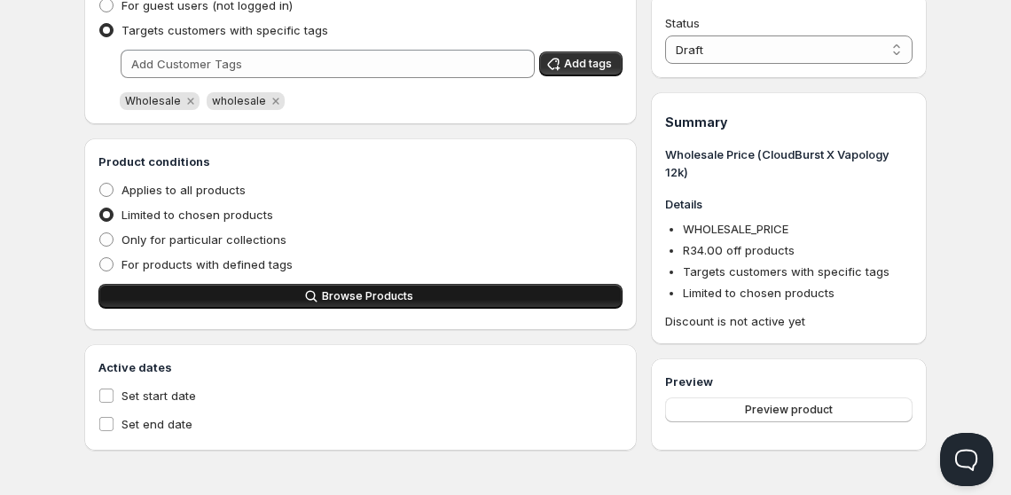
click at [253, 305] on button "Browse Products" at bounding box center [360, 296] width 524 height 25
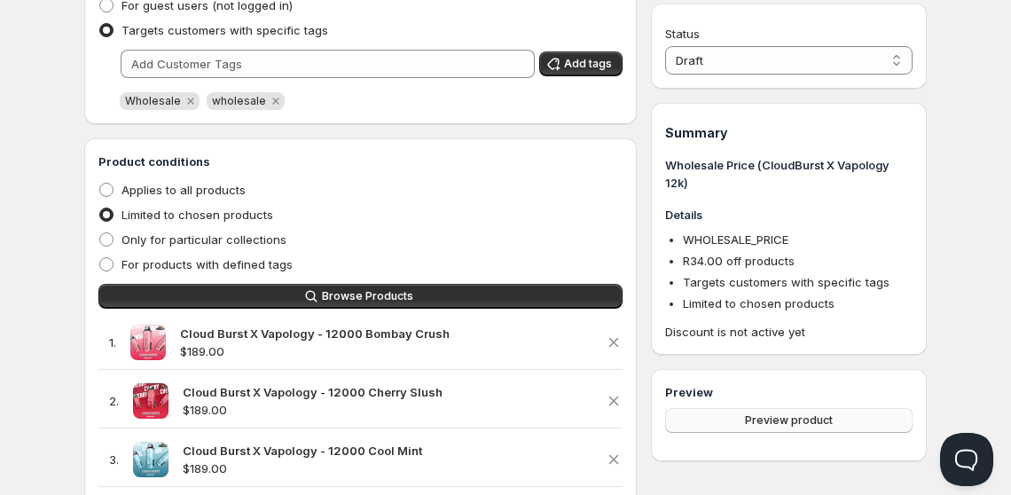
click at [742, 420] on button "Preview product" at bounding box center [788, 420] width 247 height 25
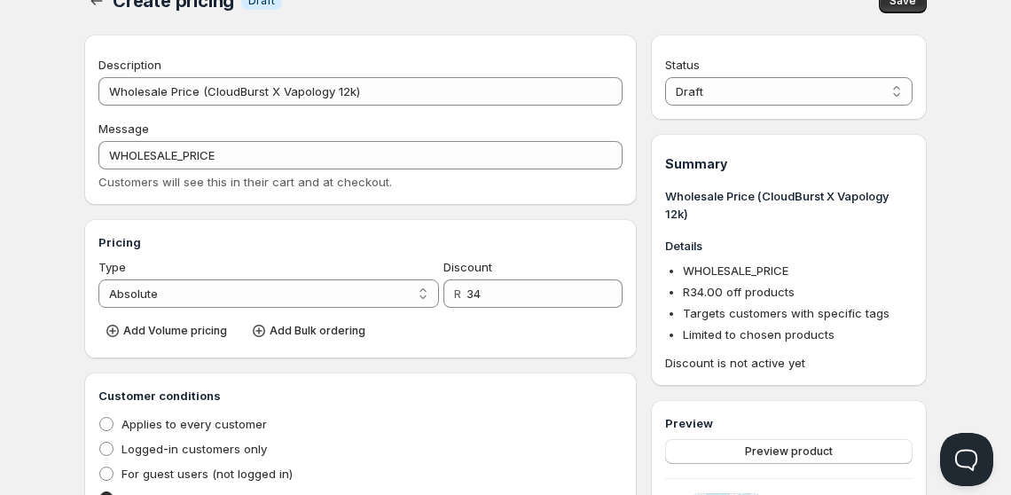
scroll to position [0, 0]
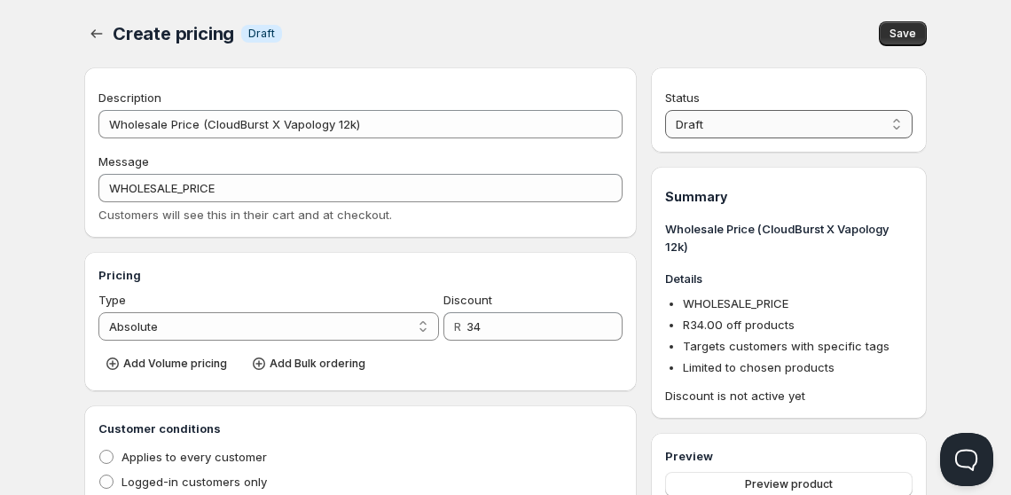
click at [823, 129] on select "Draft Active" at bounding box center [788, 124] width 247 height 28
click at [665, 110] on select "Draft Active" at bounding box center [788, 124] width 247 height 28
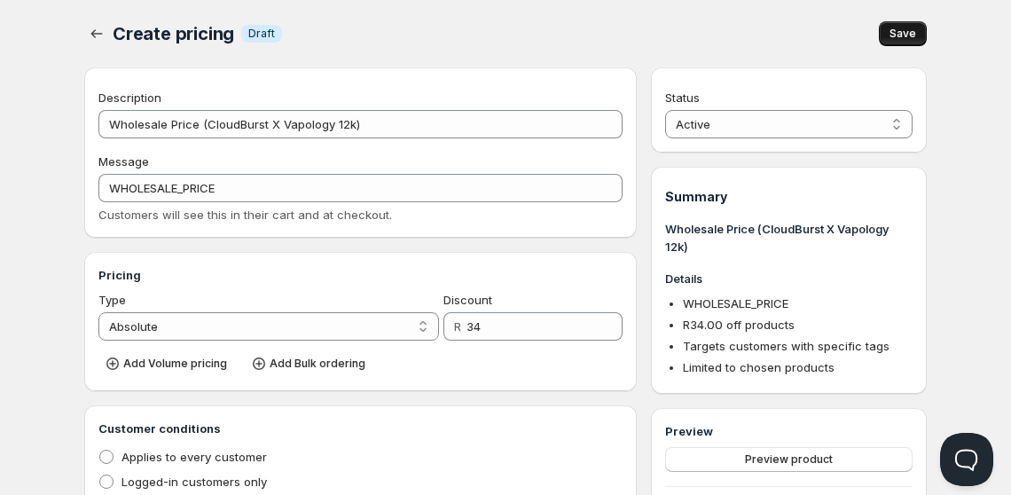
click at [888, 24] on button "Save" at bounding box center [903, 33] width 48 height 25
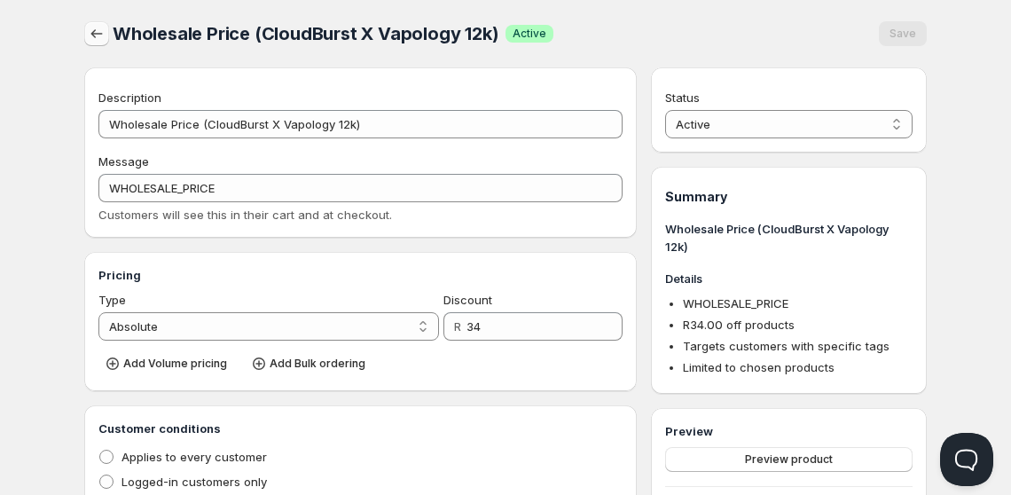
click at [94, 34] on icon "button" at bounding box center [97, 34] width 18 height 18
